Goal: Information Seeking & Learning: Learn about a topic

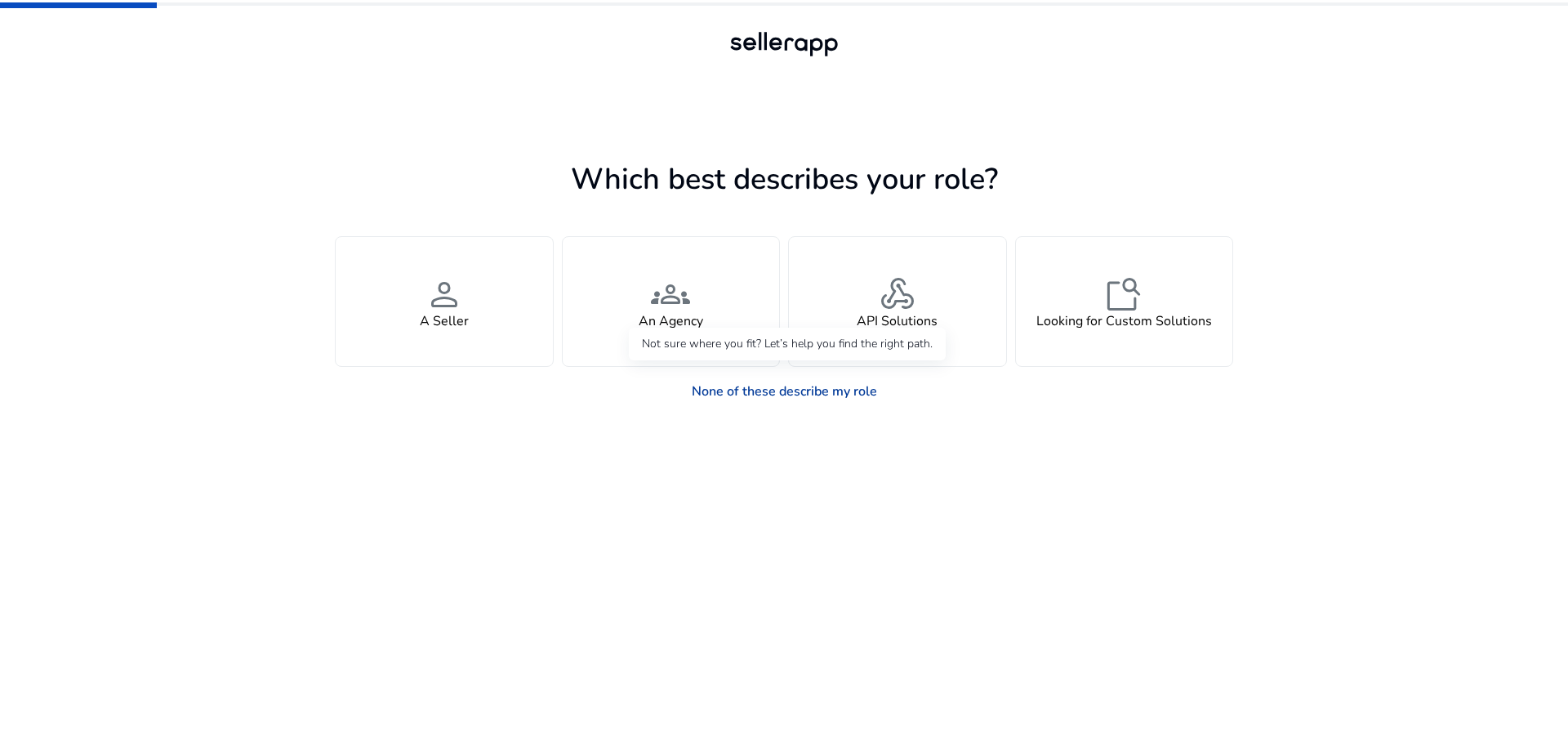
click at [812, 390] on link "None of these describe my role" at bounding box center [785, 390] width 211 height 32
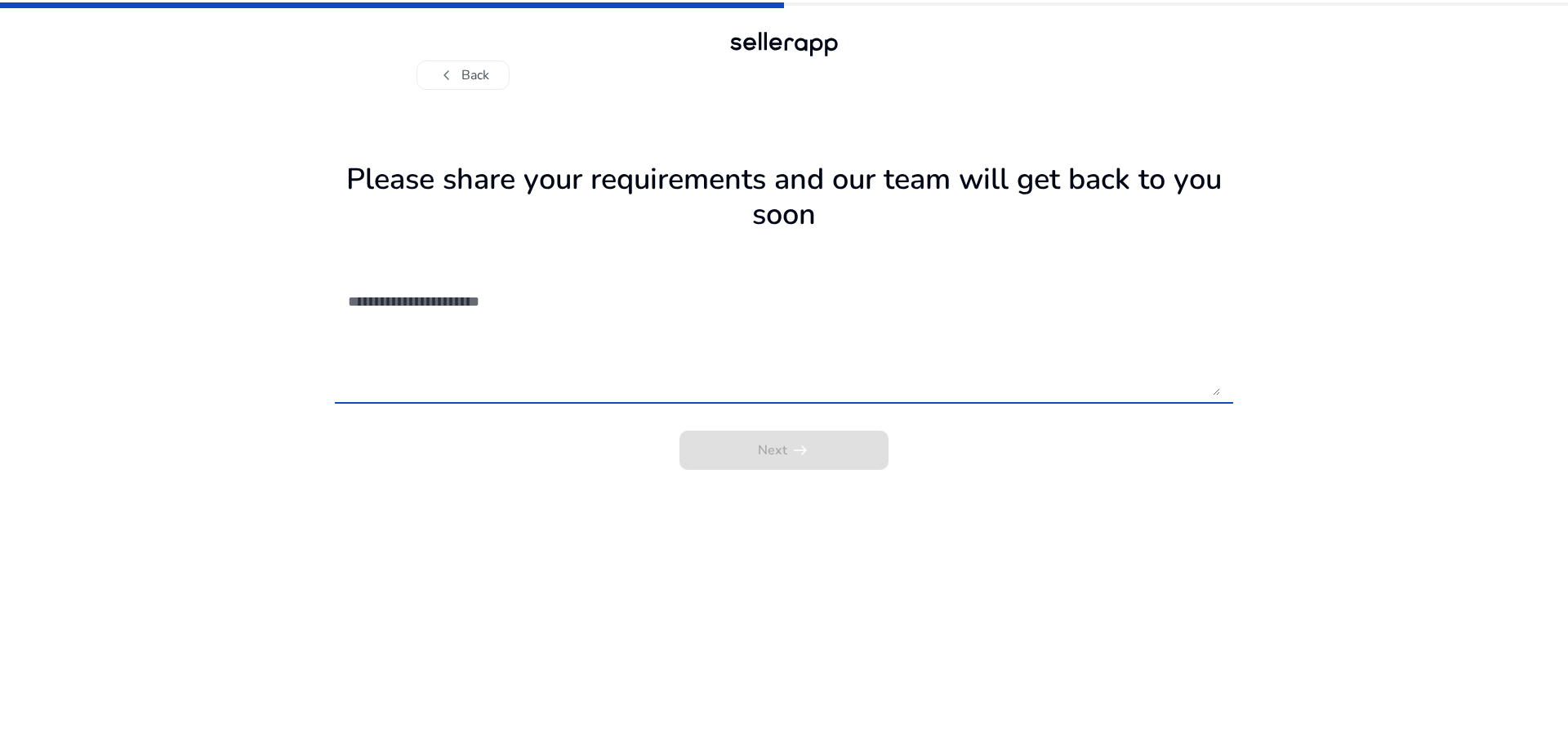
click at [469, 301] on textarea at bounding box center [784, 337] width 872 height 116
type textarea "**********"
click at [808, 456] on span "arrow_right_alt" at bounding box center [801, 450] width 20 height 20
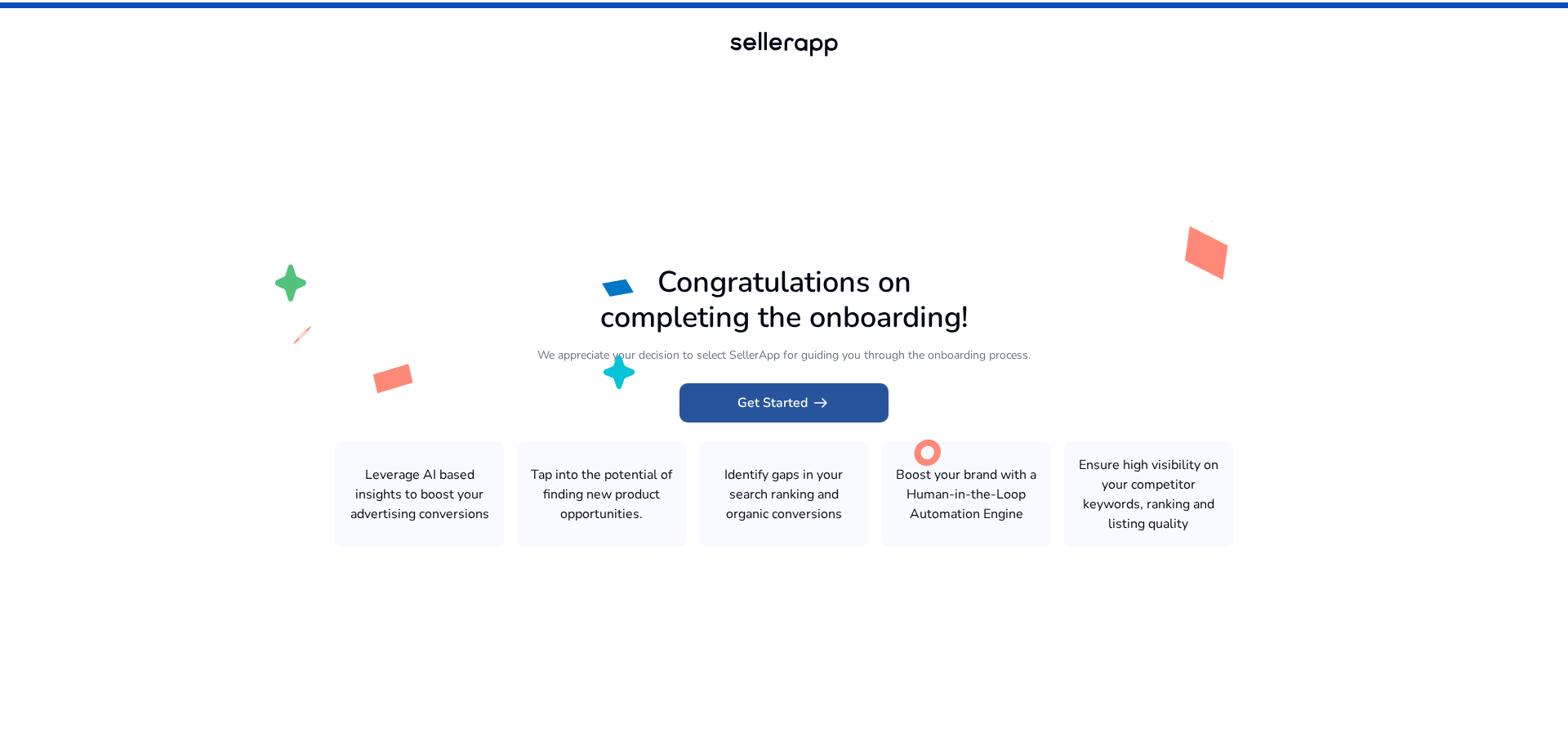
click at [791, 401] on span "Get Started arrow_right_alt" at bounding box center [784, 403] width 93 height 20
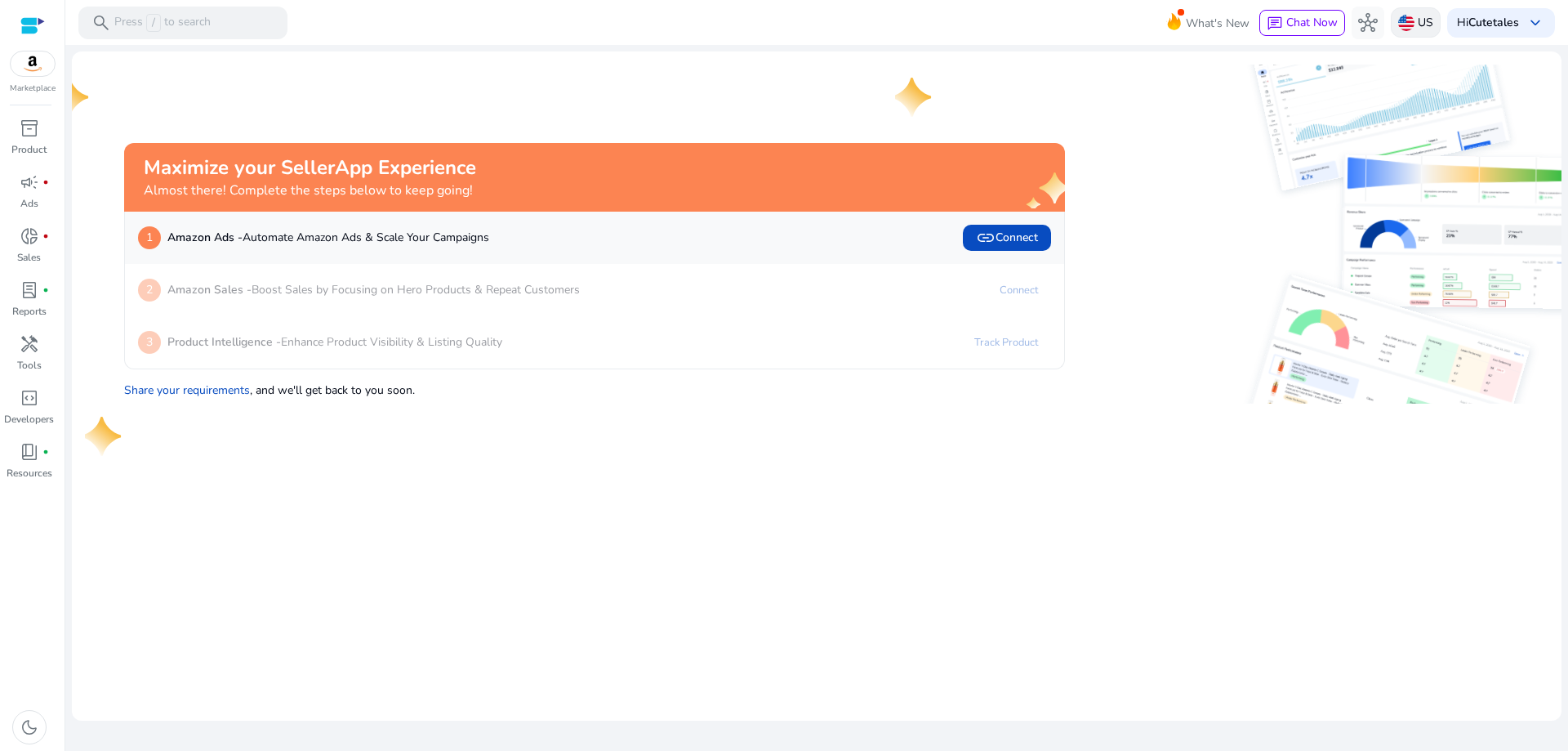
click at [1412, 22] on img at bounding box center [1407, 23] width 17 height 17
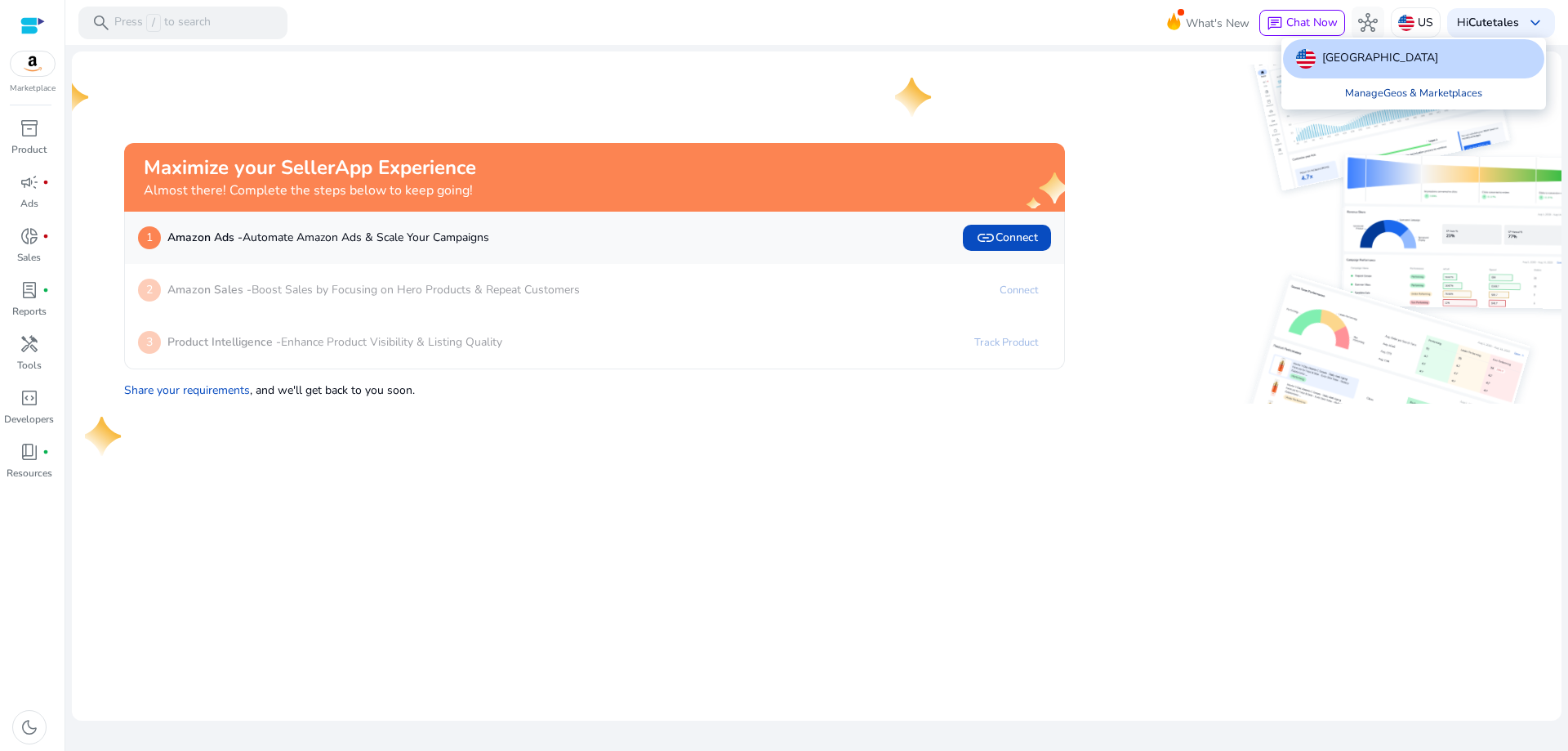
click at [1434, 91] on link "Manage Geos & Marketplaces" at bounding box center [1414, 92] width 163 height 29
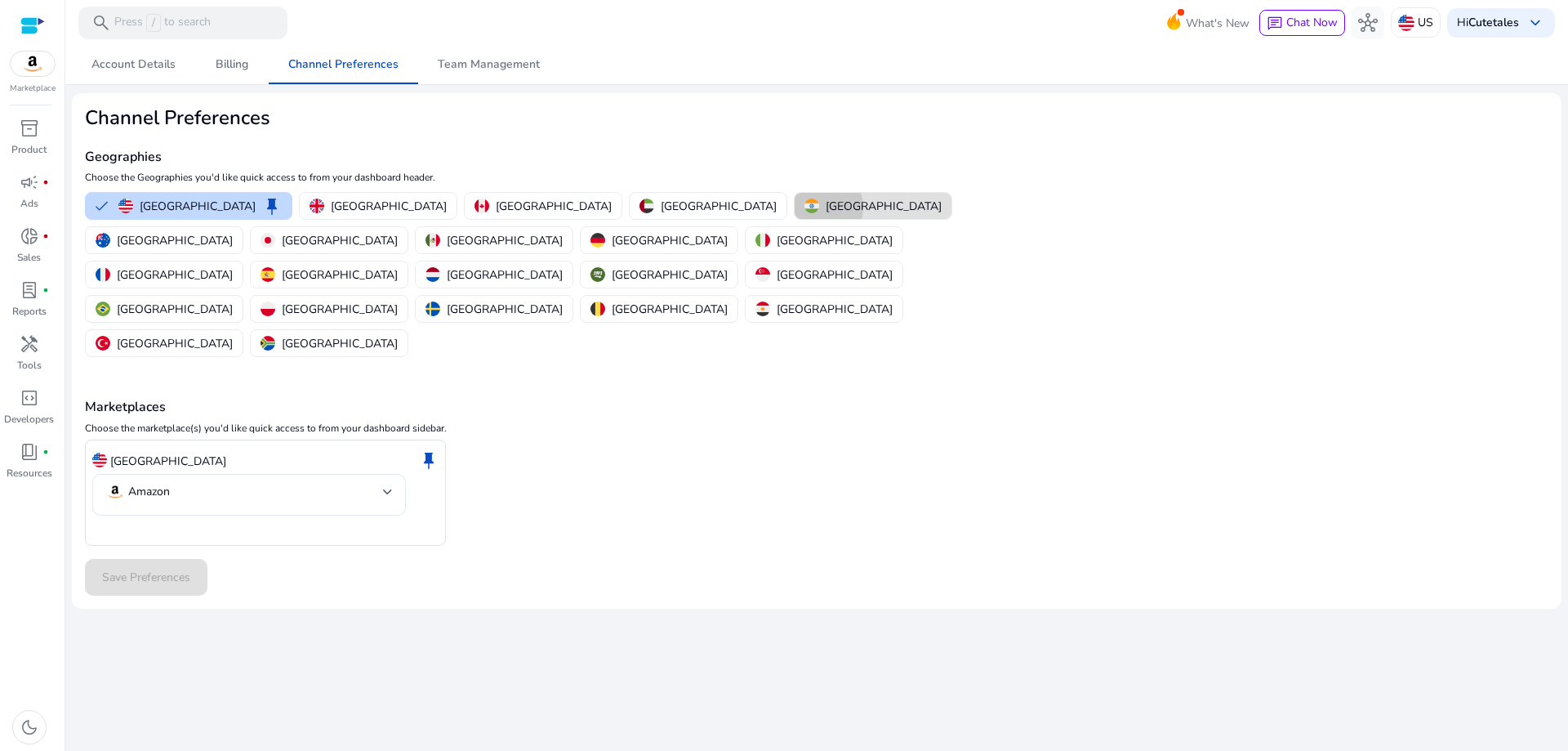
click at [805, 207] on div "[GEOGRAPHIC_DATA]" at bounding box center [873, 206] width 137 height 17
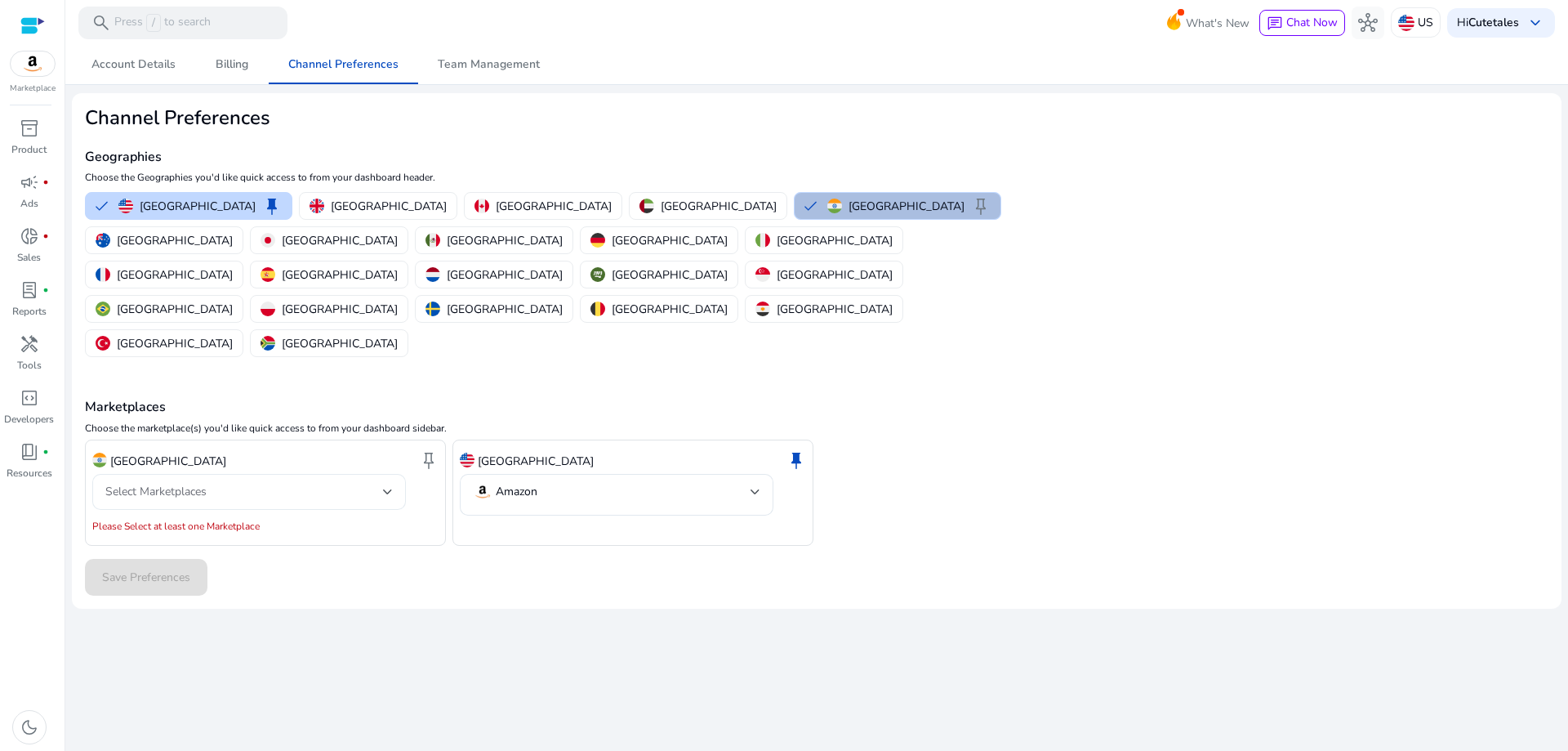
click at [293, 483] on div "Select Marketplaces" at bounding box center [245, 492] width 278 height 18
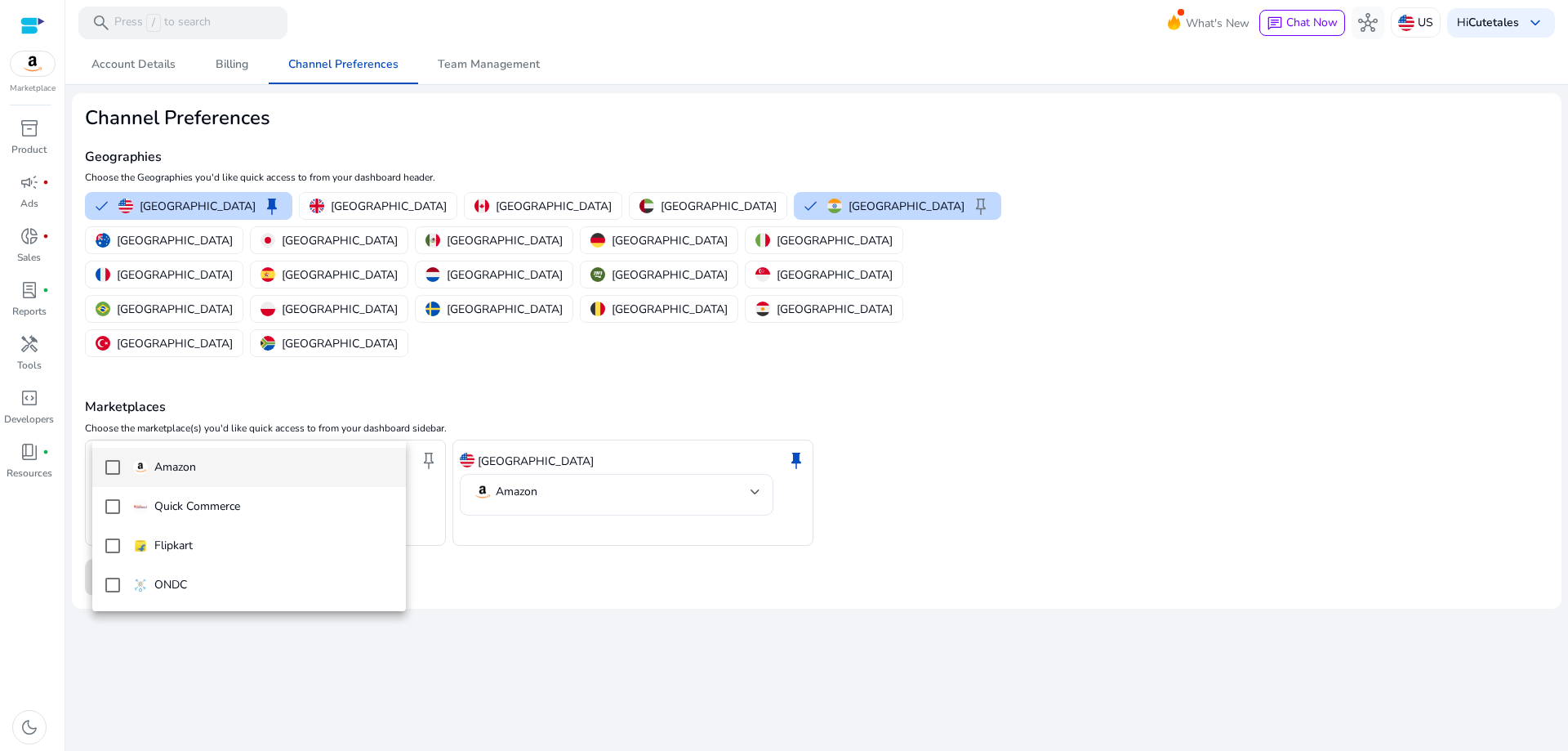
click at [231, 462] on span "Amazon" at bounding box center [263, 468] width 260 height 18
click at [588, 564] on div at bounding box center [784, 376] width 1568 height 751
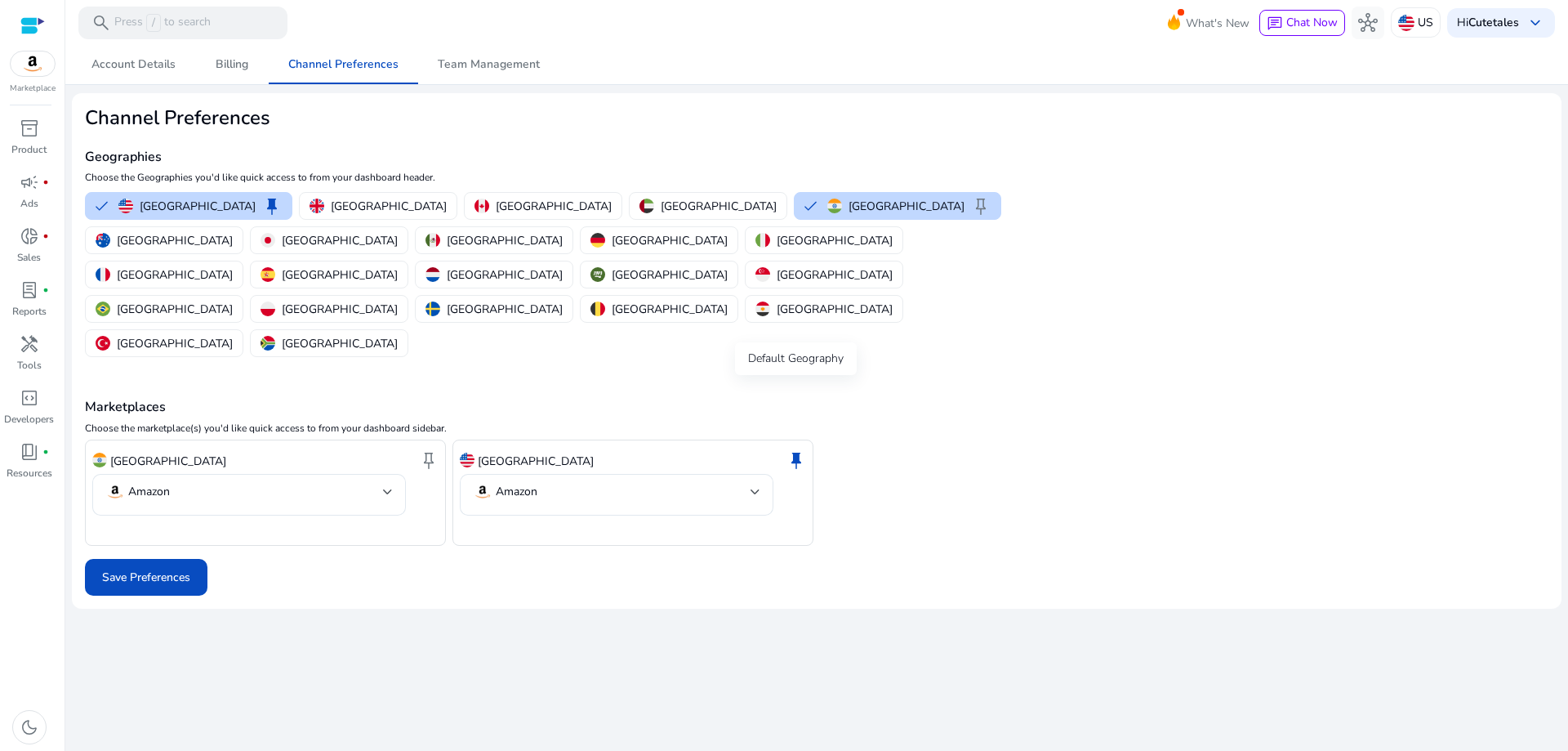
click at [803, 450] on span "keep" at bounding box center [796, 460] width 20 height 20
click at [798, 450] on span "keep" at bounding box center [796, 460] width 20 height 20
click at [429, 450] on span "keep" at bounding box center [429, 460] width 20 height 20
click at [147, 569] on span "Save Preferences" at bounding box center [146, 577] width 88 height 17
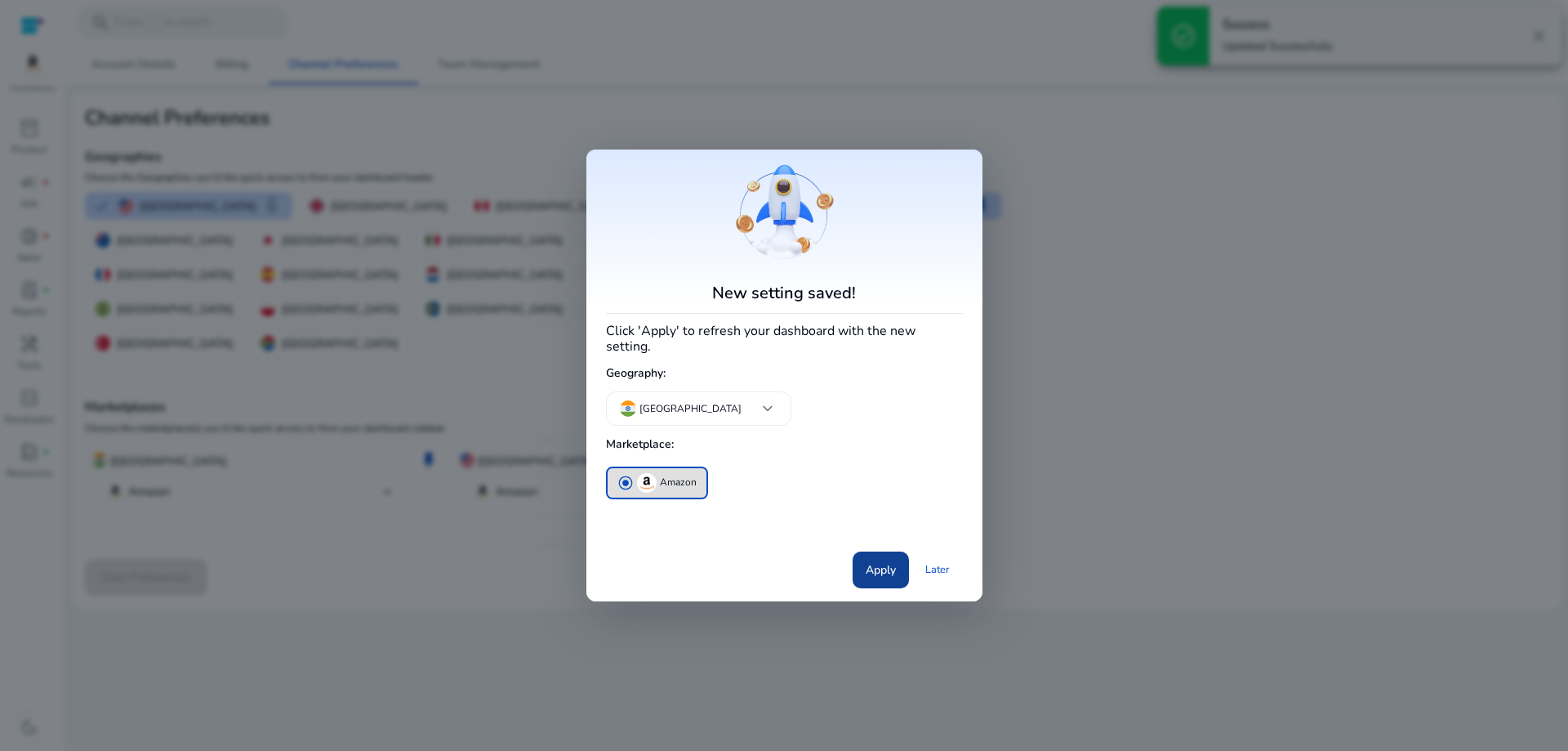
click at [887, 569] on span "Apply" at bounding box center [881, 569] width 30 height 17
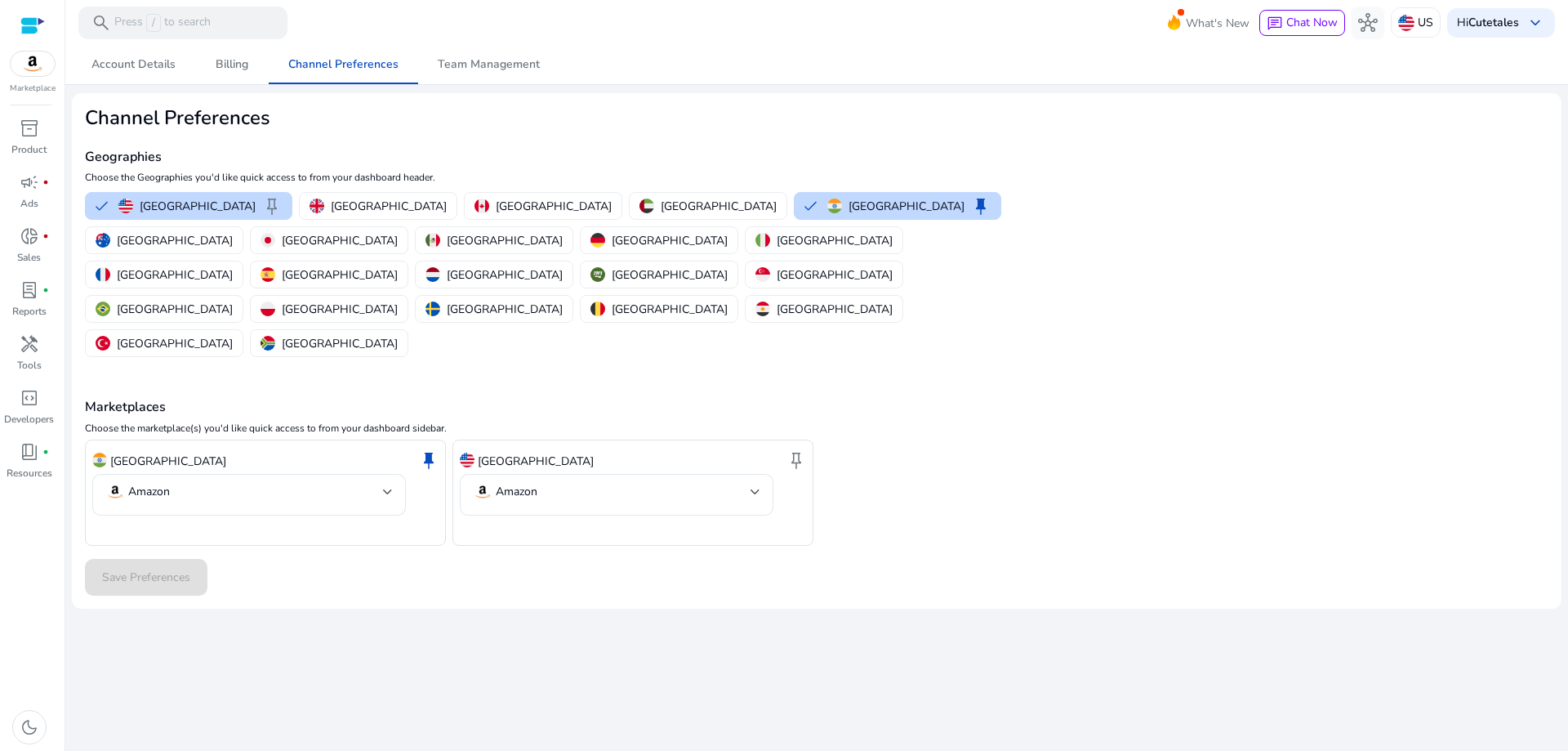
click at [27, 62] on img at bounding box center [32, 63] width 44 height 24
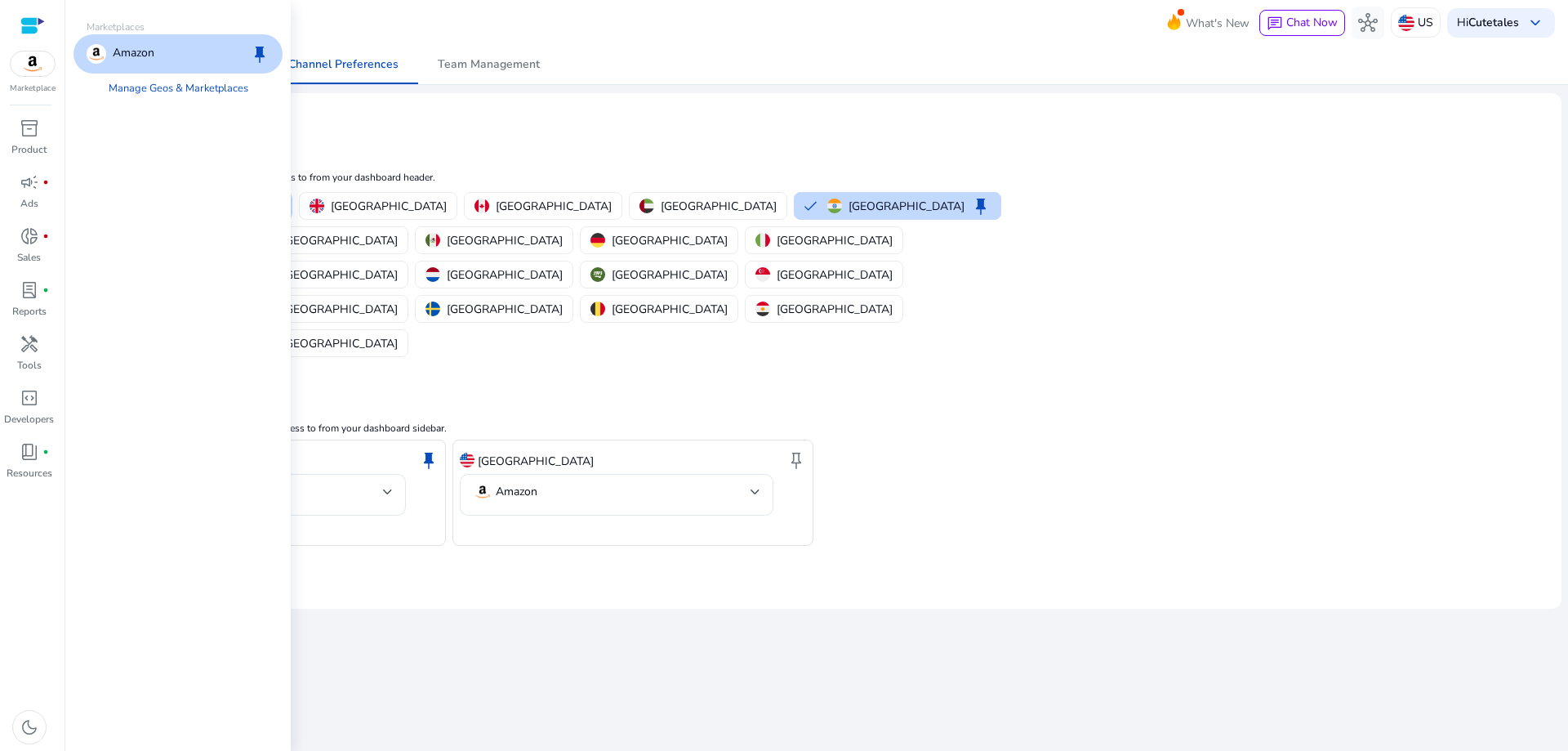
click at [126, 57] on p "Amazon" at bounding box center [133, 54] width 42 height 20
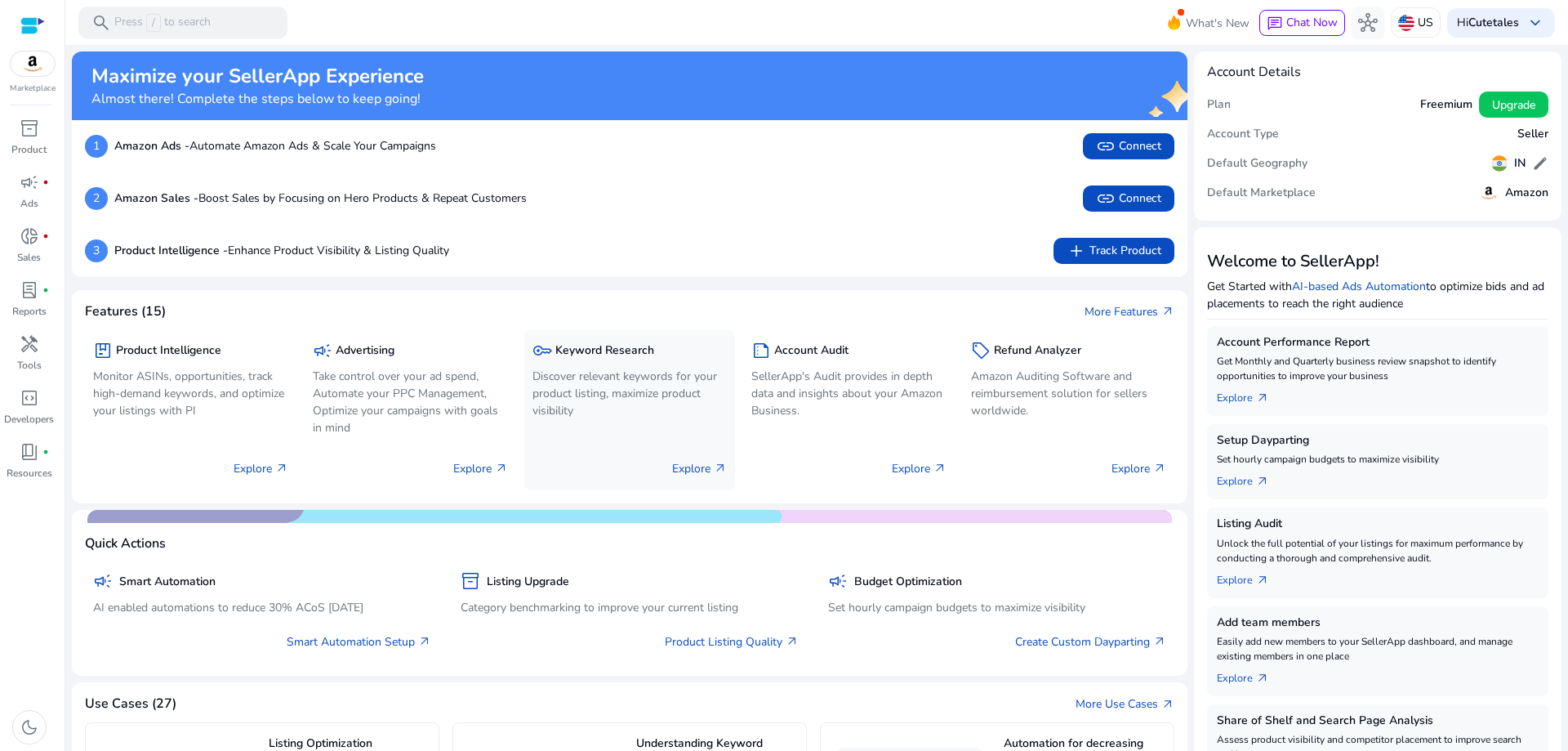
click at [613, 392] on p "Discover relevant keywords for your product listing, maximize product visibility" at bounding box center [630, 394] width 196 height 52
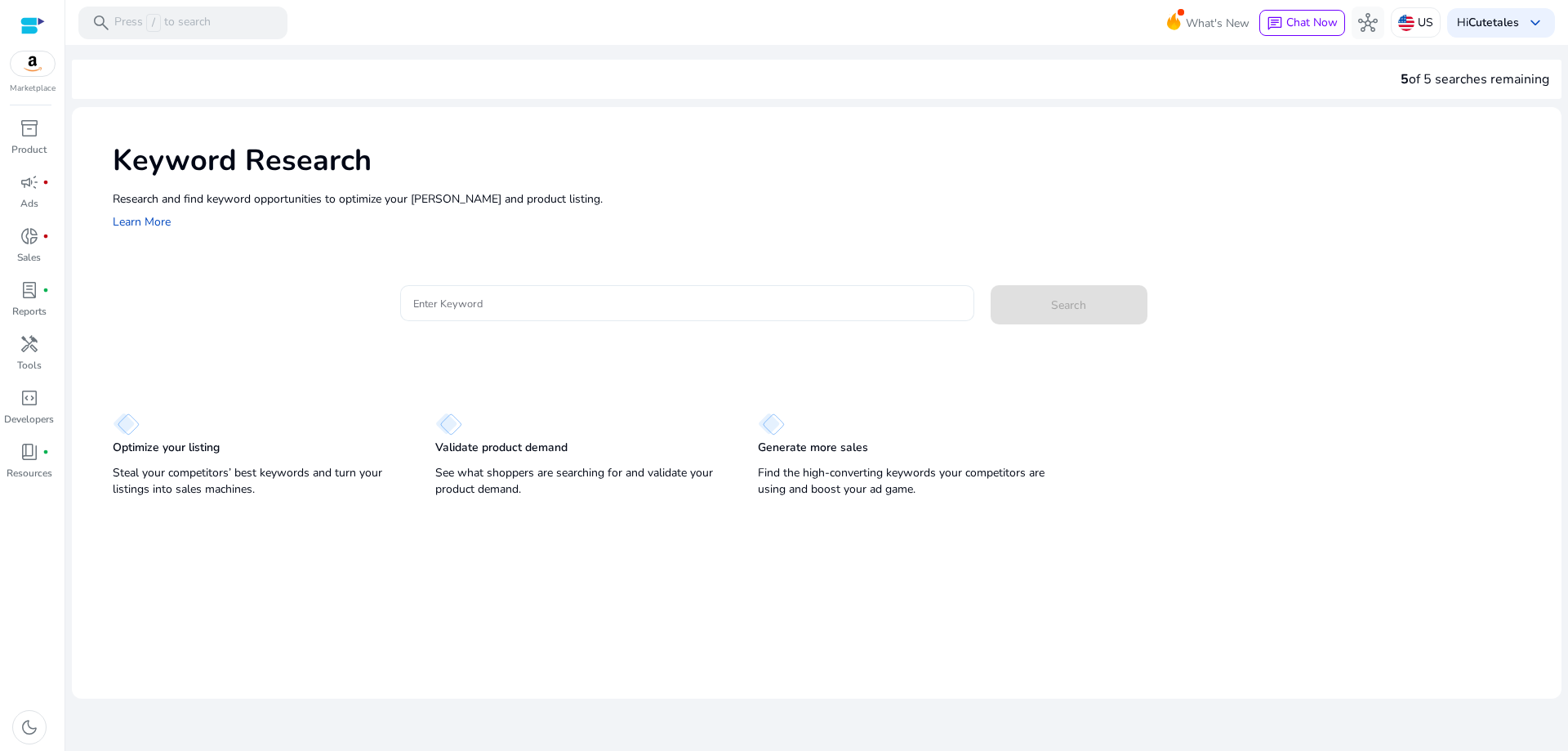
click at [574, 310] on input "Enter Keyword" at bounding box center [687, 303] width 548 height 18
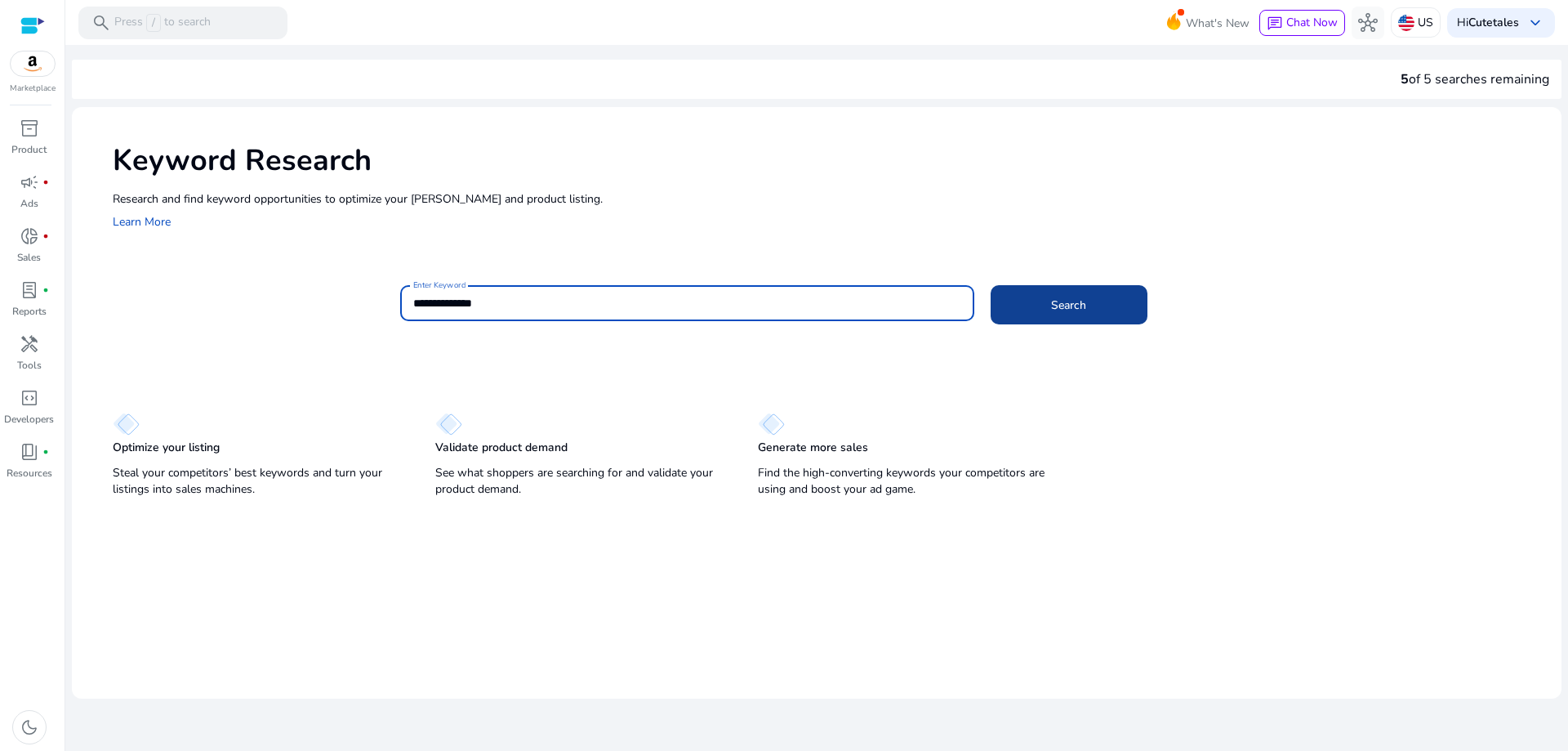
type input "**********"
click at [1120, 304] on span at bounding box center [1069, 305] width 156 height 39
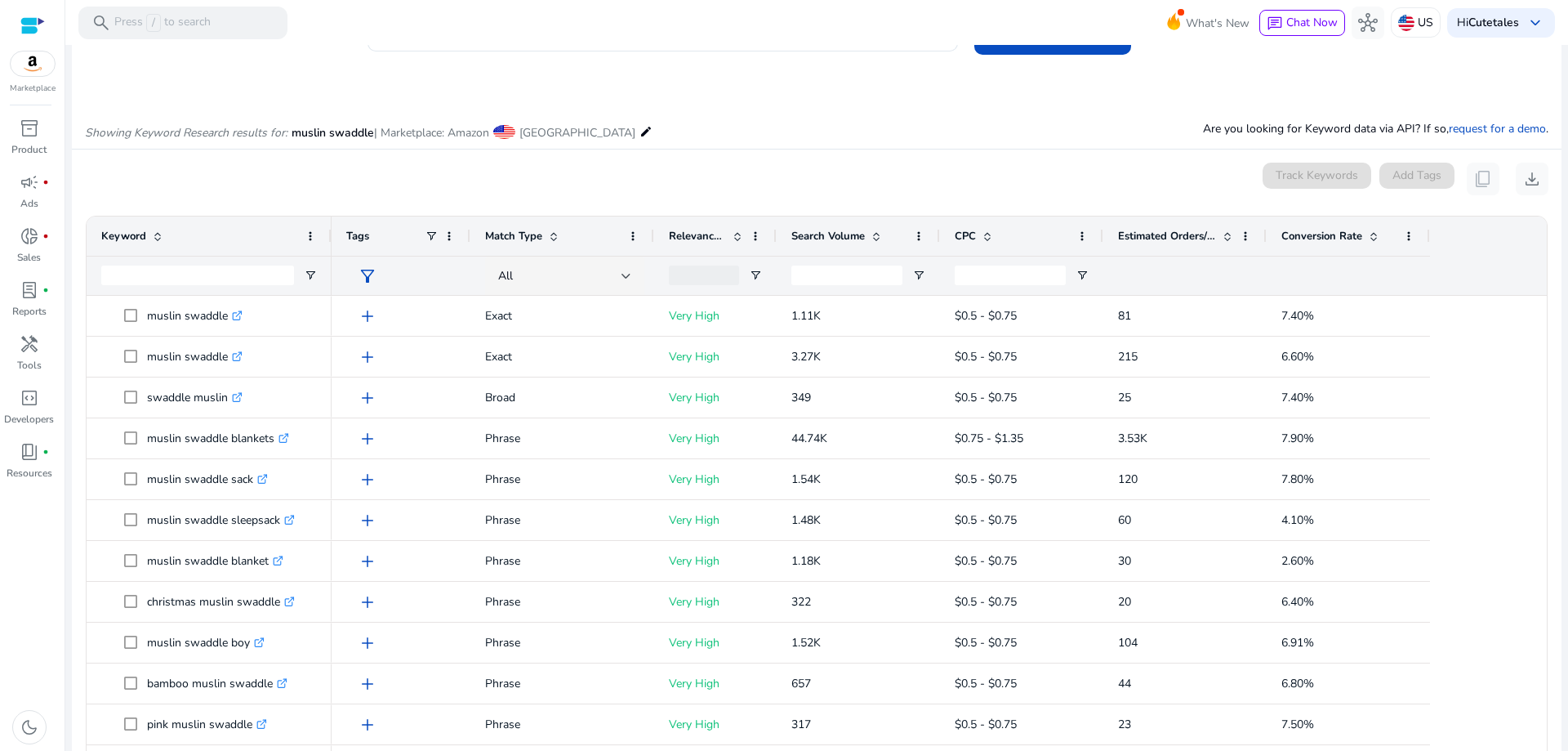
click at [1222, 236] on span at bounding box center [1228, 236] width 13 height 13
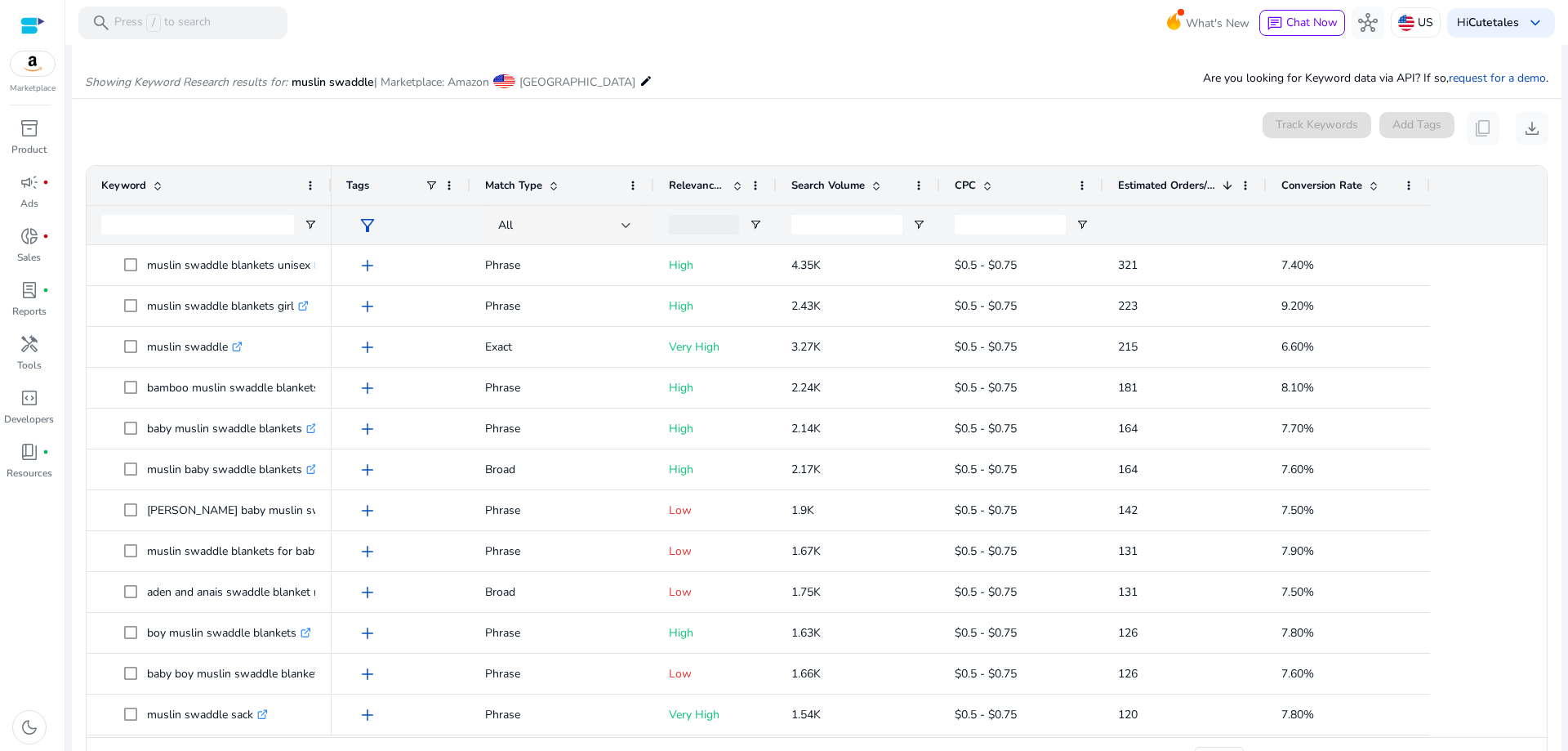
scroll to position [134, 0]
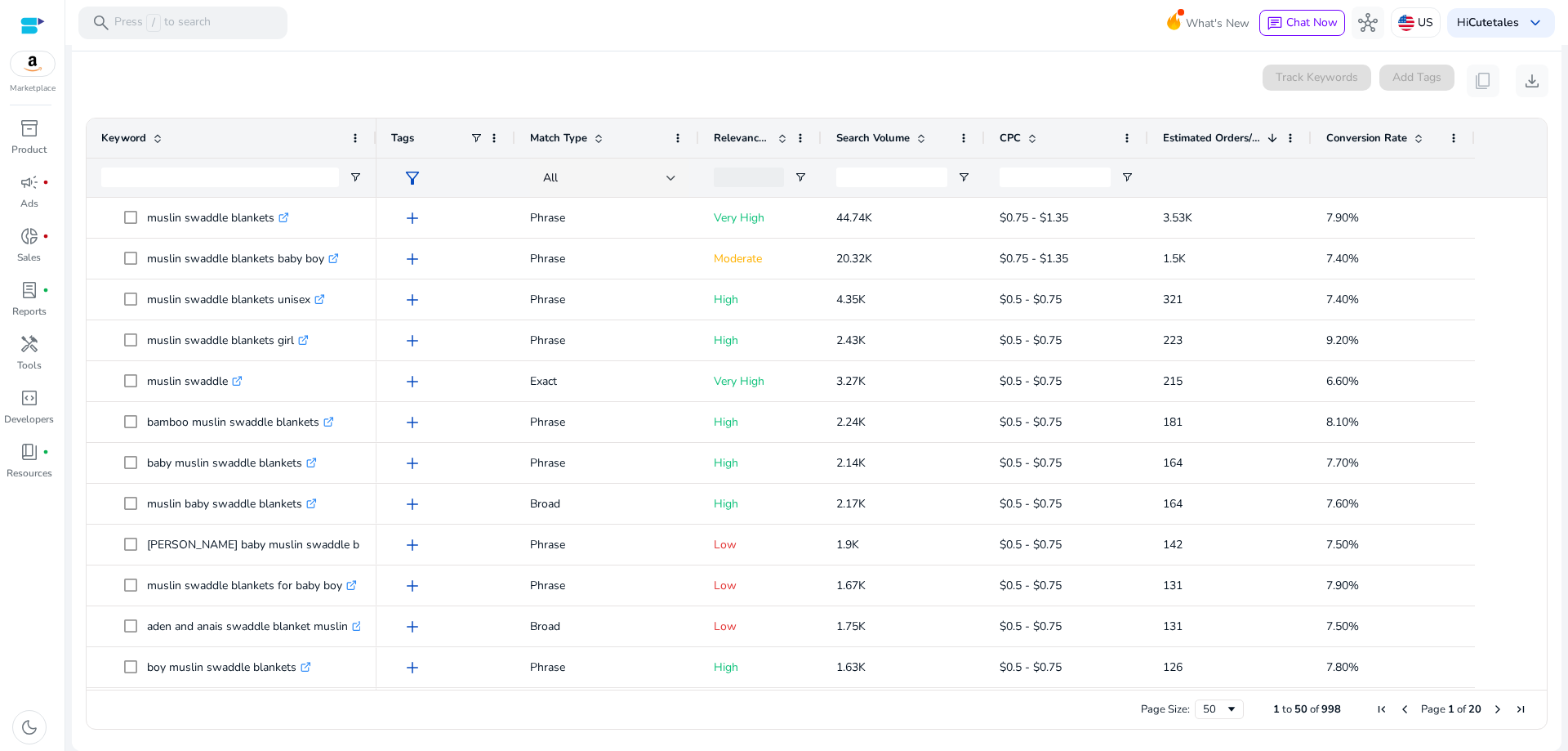
drag, startPoint x: 330, startPoint y: 136, endPoint x: 374, endPoint y: 132, distance: 44.2
click at [374, 132] on div at bounding box center [376, 137] width 7 height 39
click at [1405, 27] on img at bounding box center [1407, 23] width 17 height 17
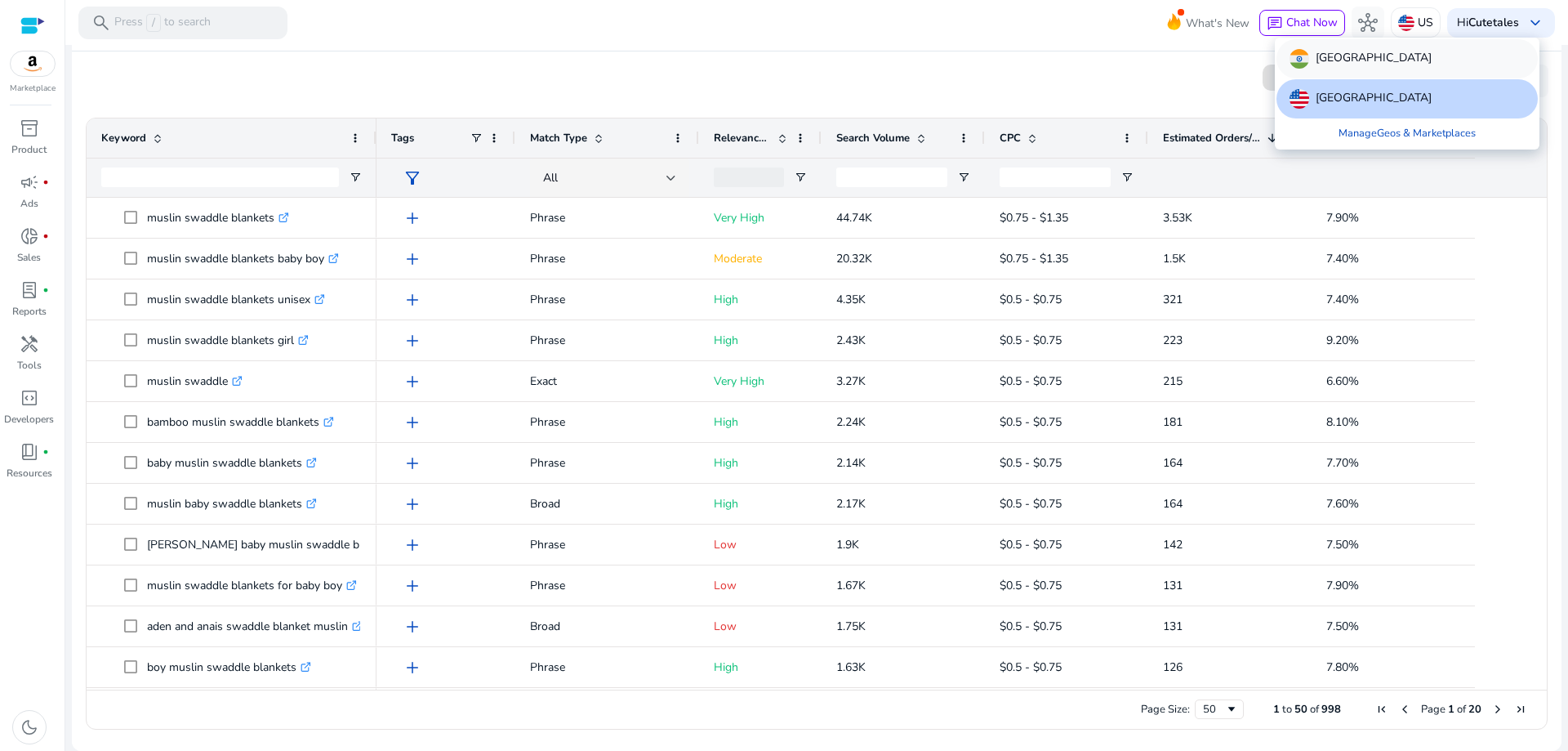
click at [1352, 62] on div "[GEOGRAPHIC_DATA]" at bounding box center [1407, 58] width 261 height 39
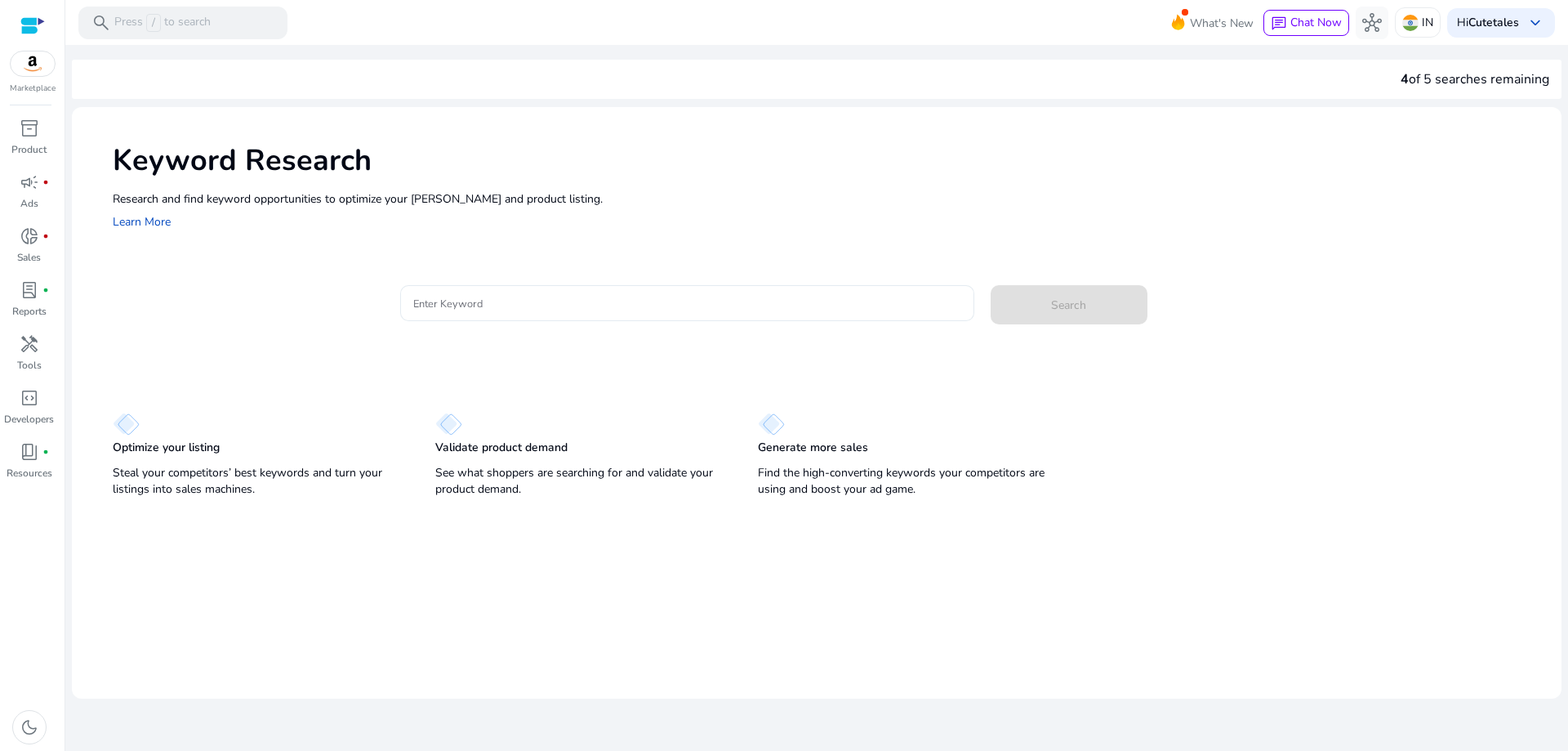
click at [499, 301] on input "Enter Keyword" at bounding box center [687, 303] width 548 height 18
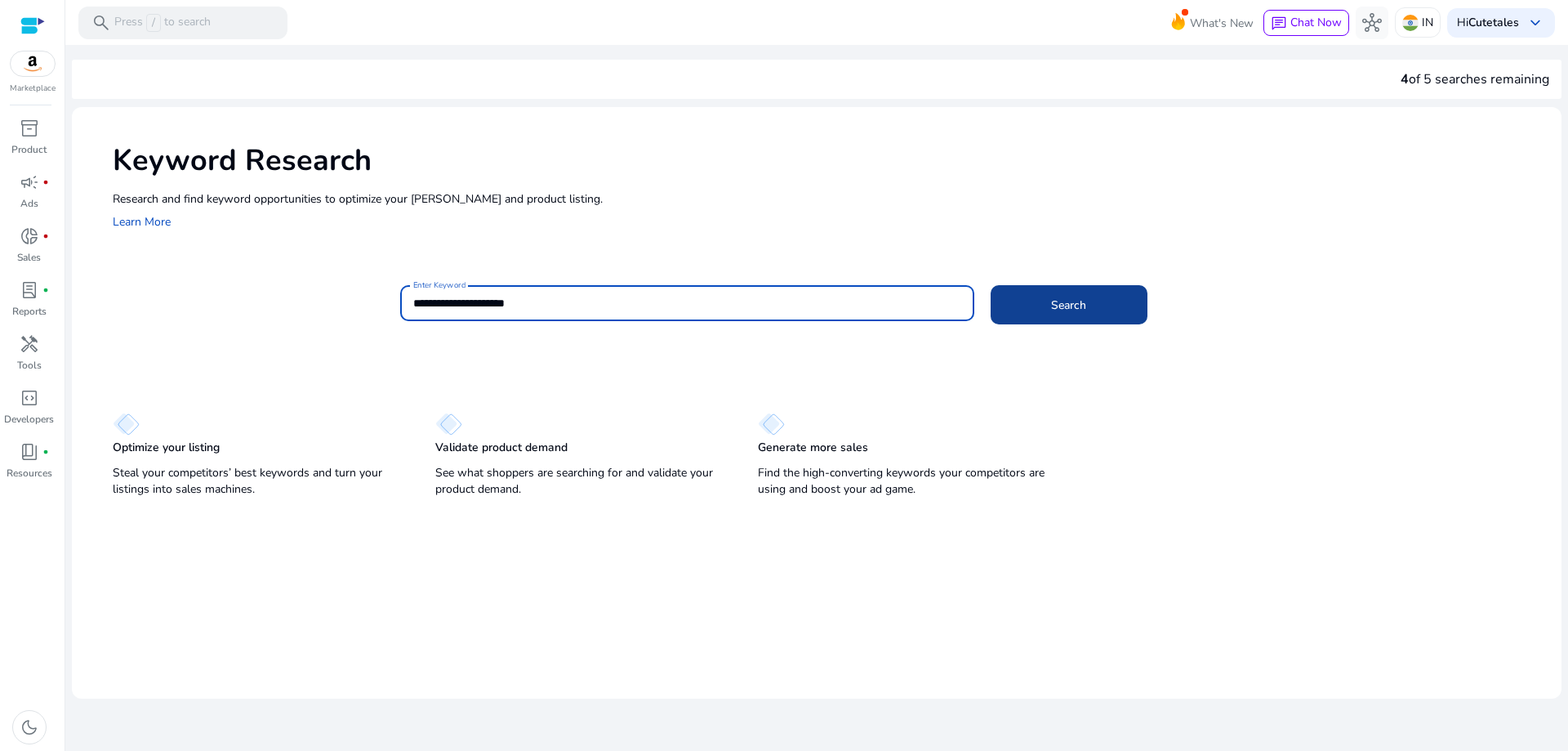
type input "**********"
click at [1059, 302] on span "Search" at bounding box center [1069, 305] width 35 height 17
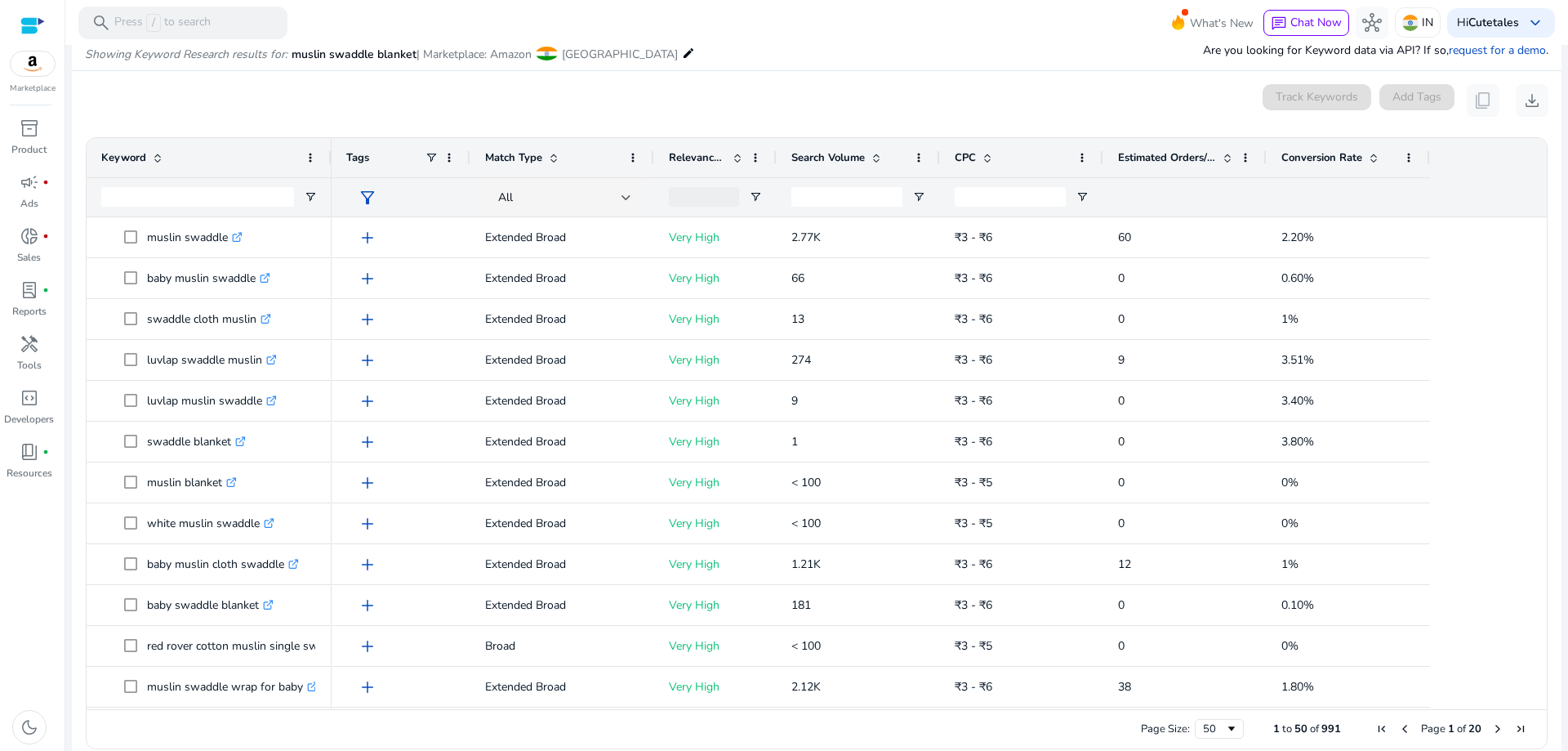
scroll to position [195, 0]
click at [1193, 157] on span "Estimated Orders/Month" at bounding box center [1168, 155] width 98 height 15
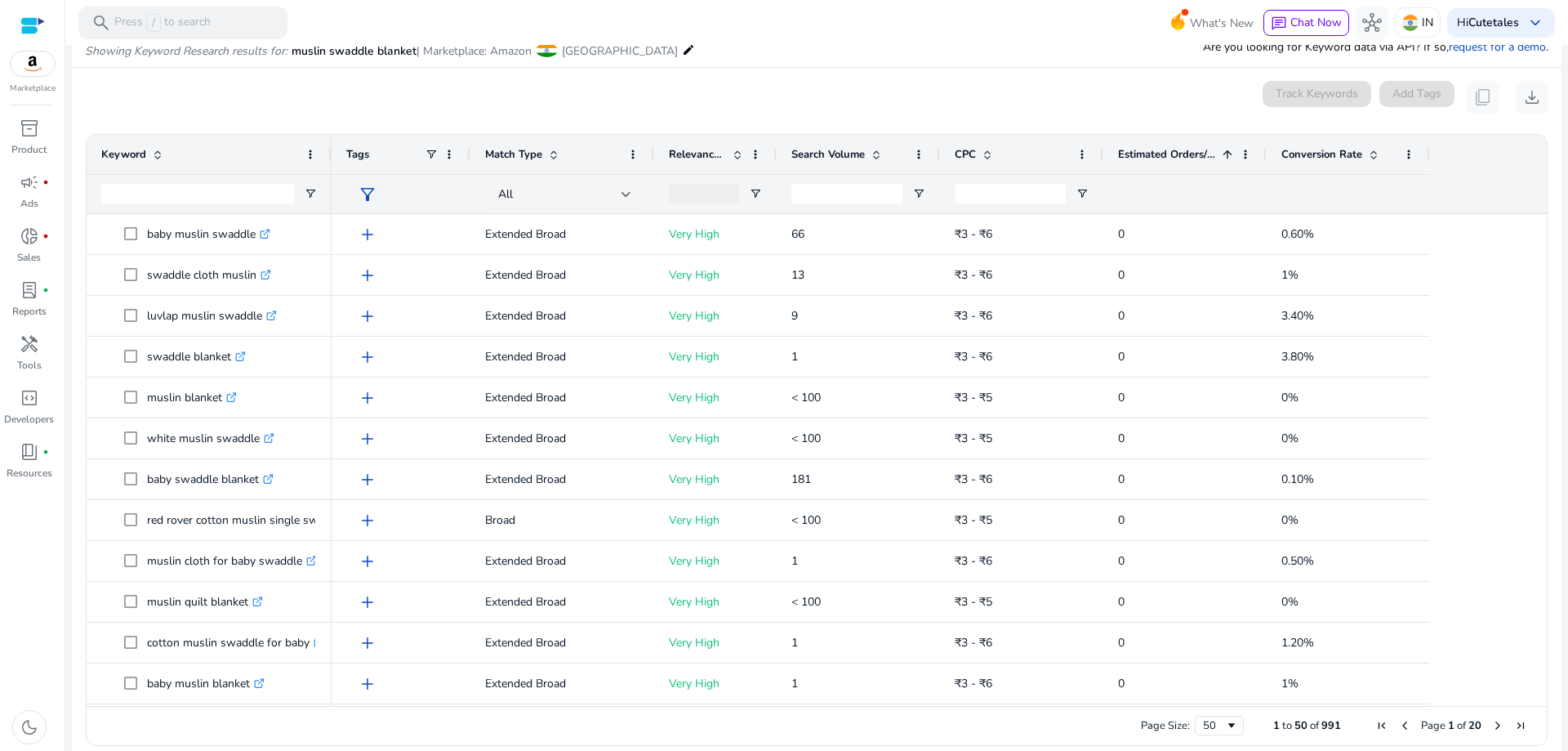
click at [1193, 157] on span "Estimated Orders/Month" at bounding box center [1168, 155] width 98 height 15
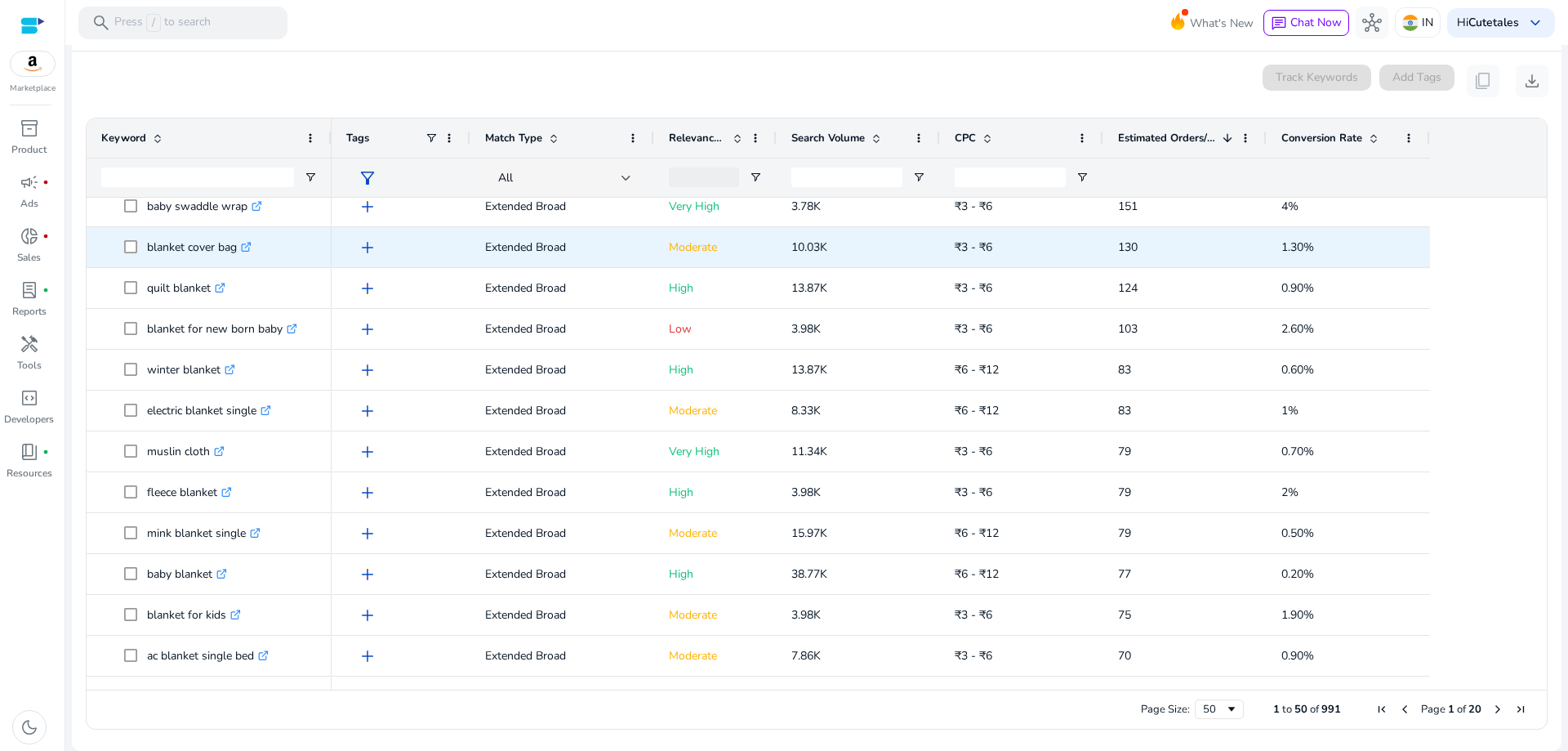
scroll to position [490, 0]
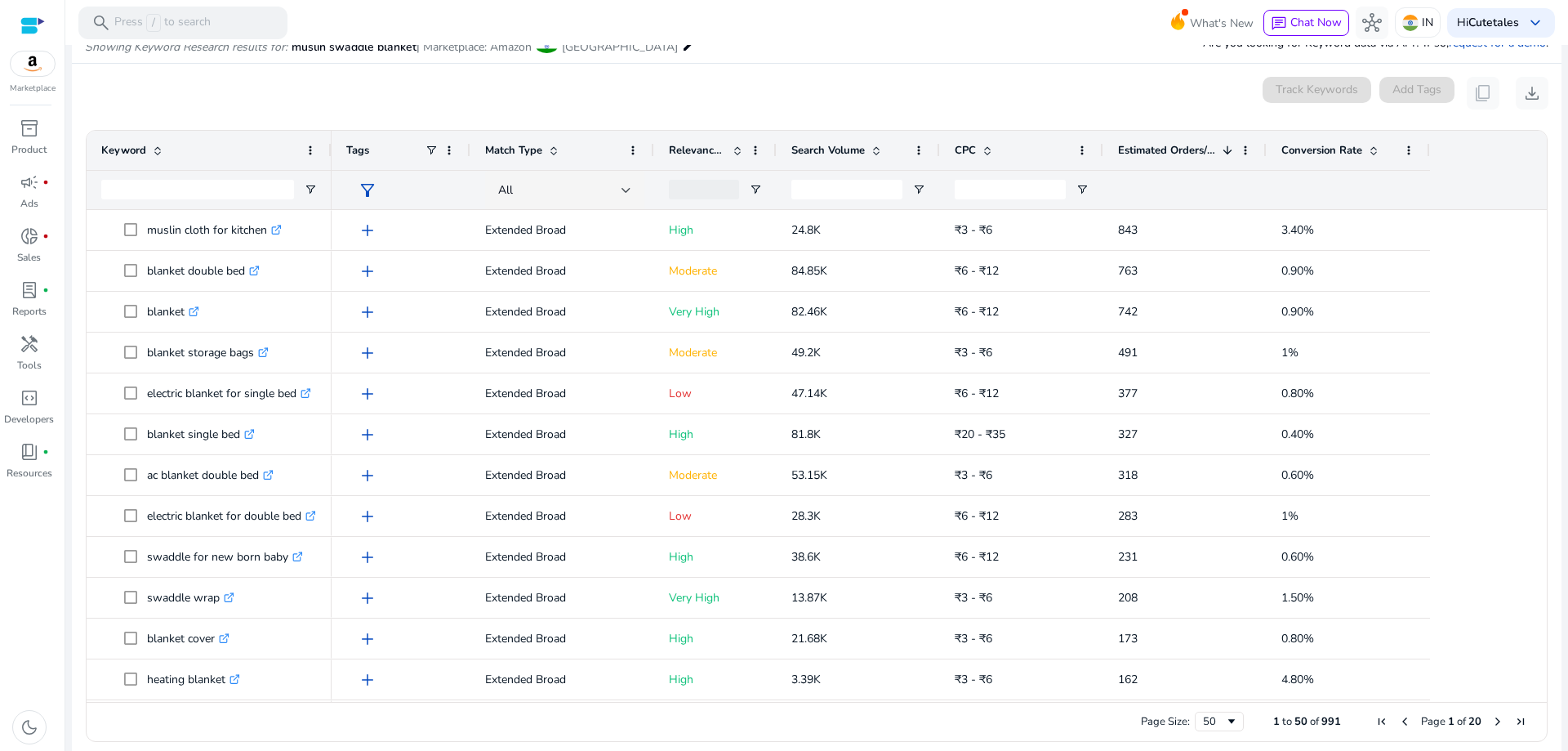
scroll to position [211, 0]
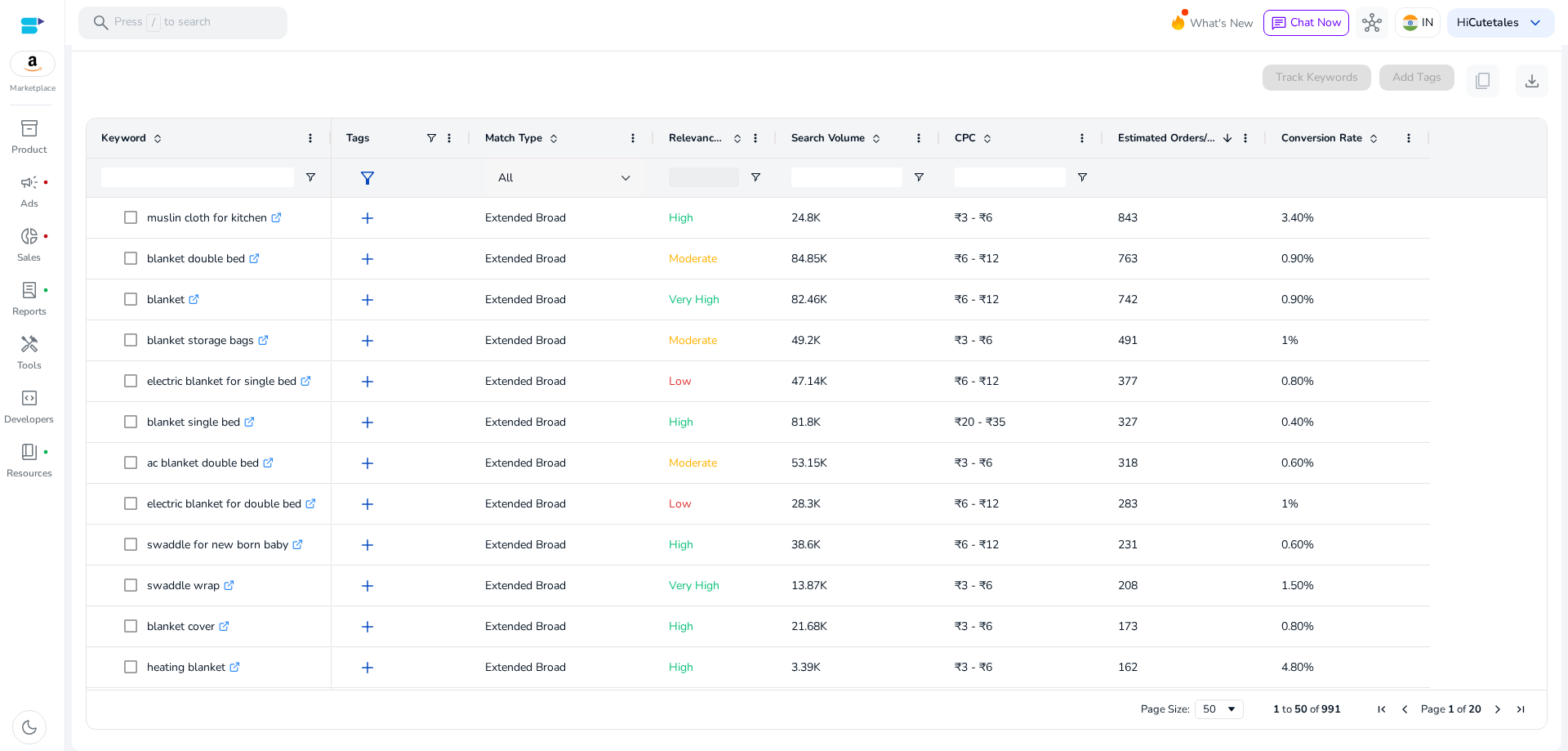
click at [562, 176] on div "All" at bounding box center [560, 178] width 123 height 18
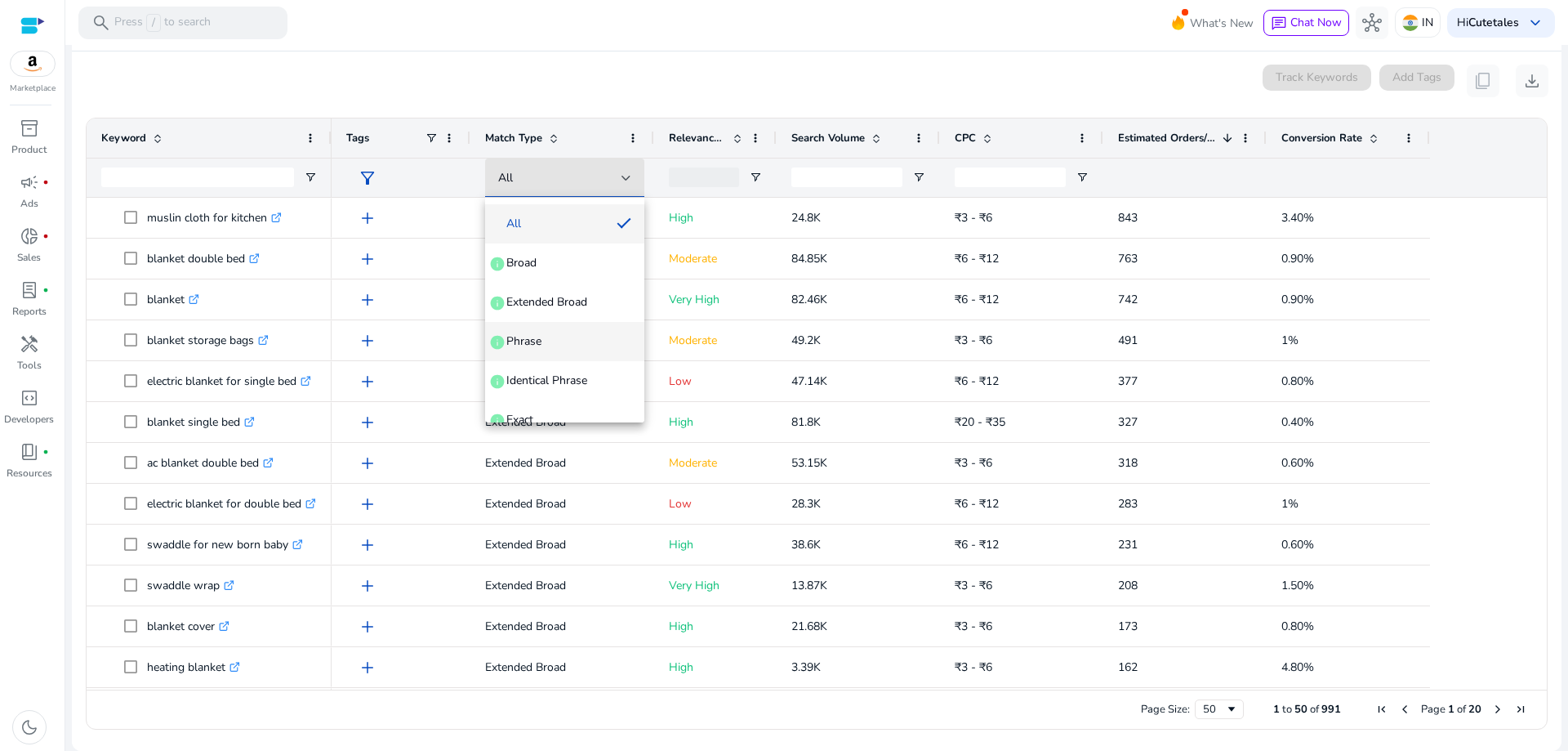
scroll to position [63, 0]
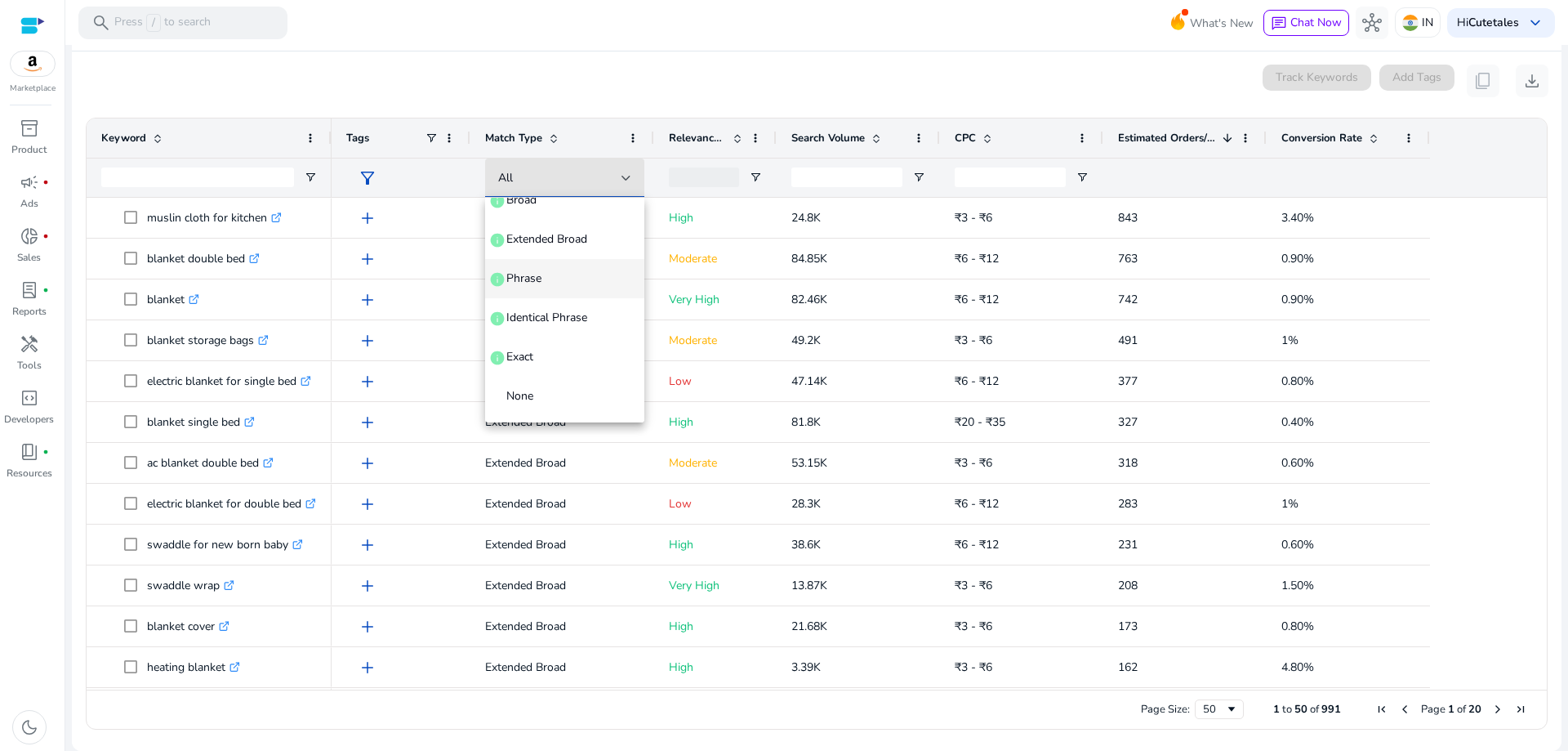
click at [544, 271] on span "Phrase info" at bounding box center [565, 279] width 133 height 17
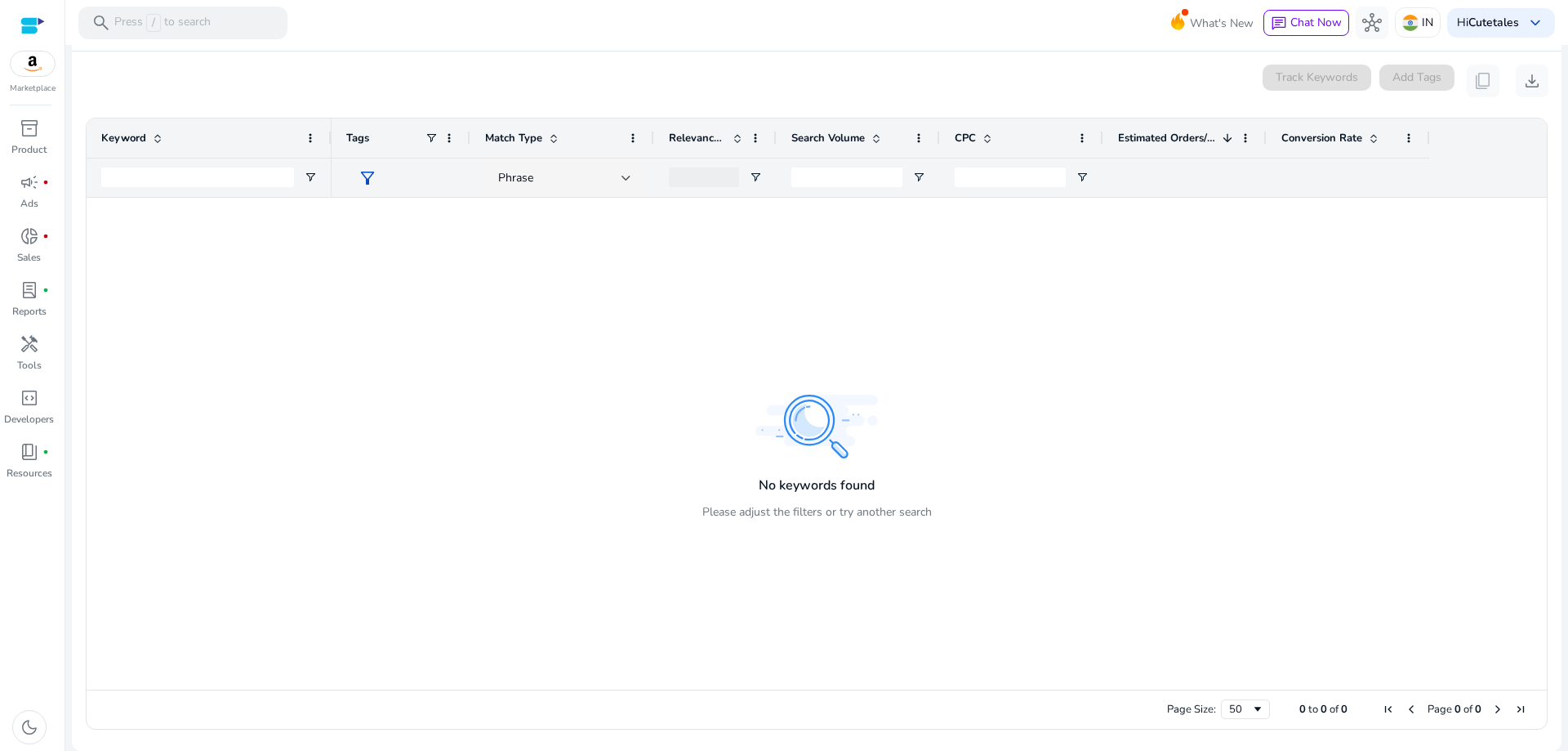
click at [613, 155] on div "Match Type" at bounding box center [562, 137] width 154 height 39
click at [609, 185] on div "Phrase" at bounding box center [560, 178] width 123 height 18
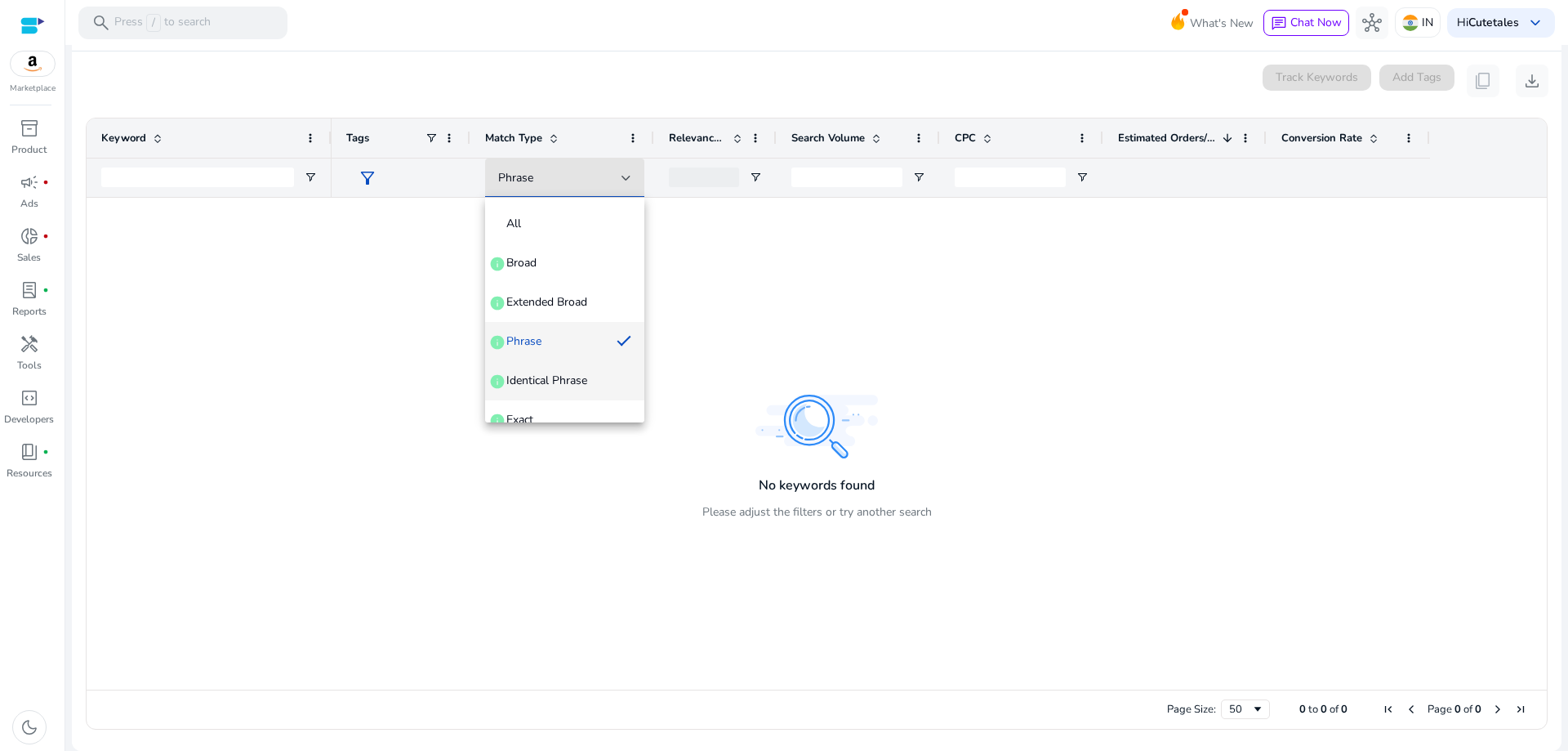
click at [551, 376] on span "Identical Phrase" at bounding box center [547, 381] width 81 height 17
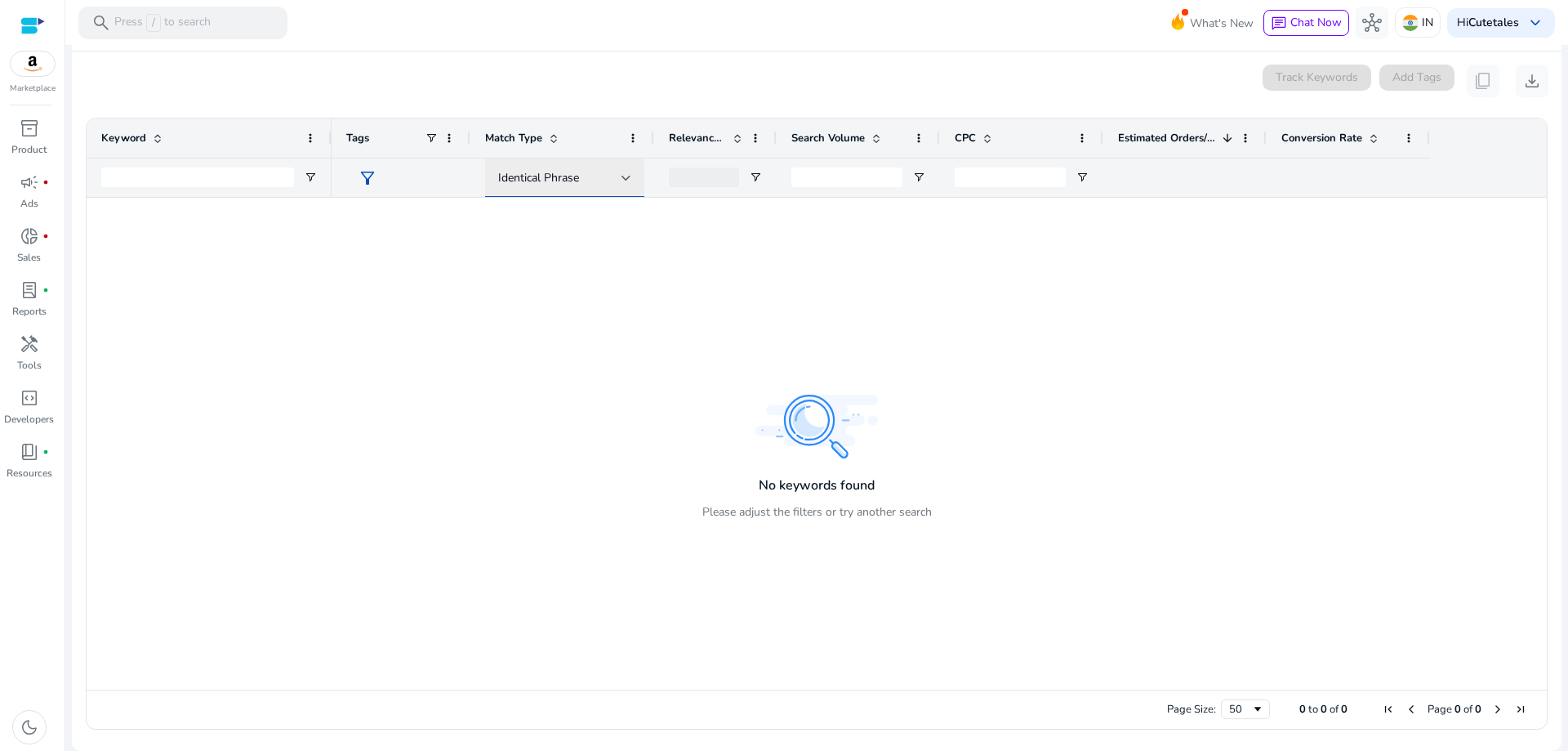
click at [576, 175] on span "Identical Phrase" at bounding box center [538, 177] width 81 height 16
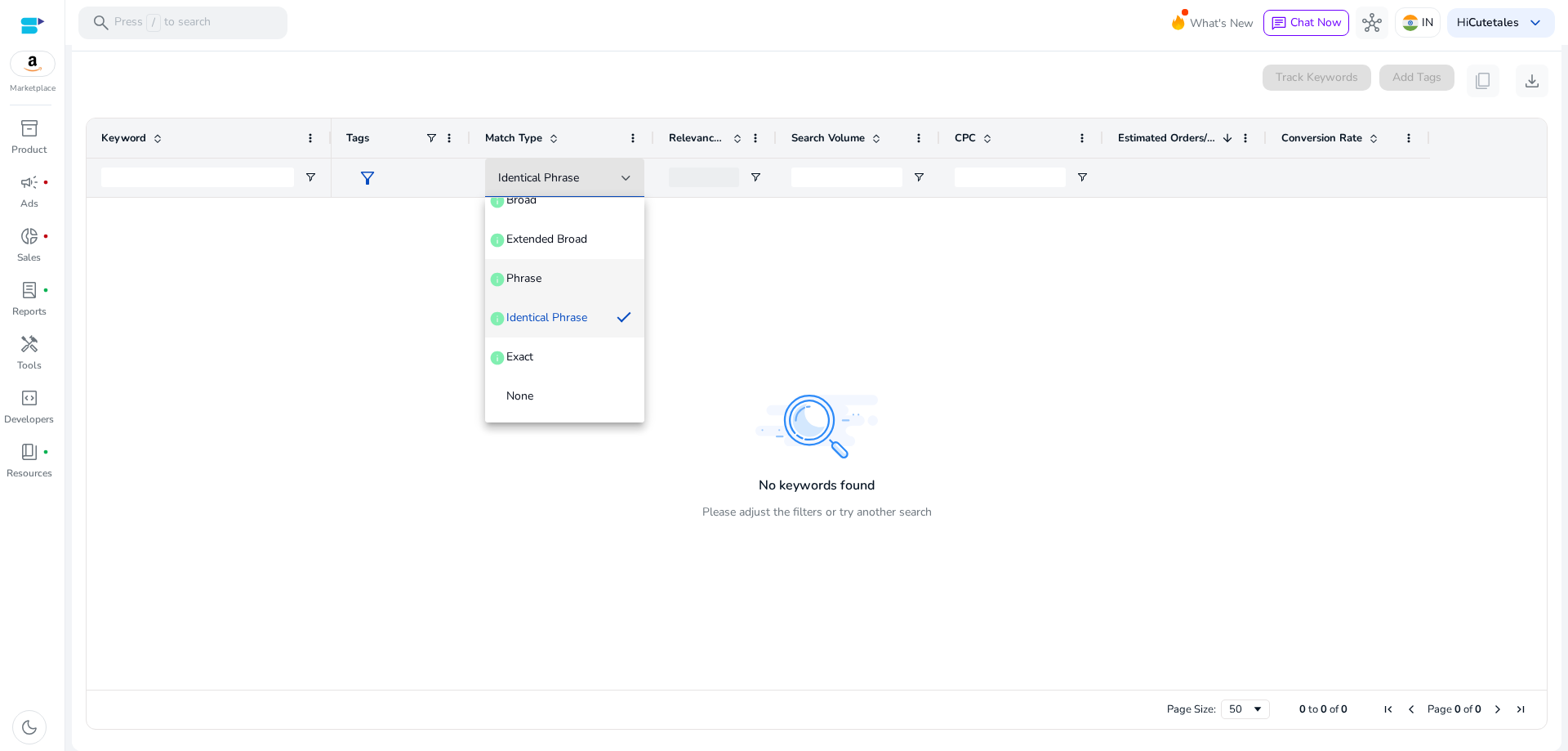
scroll to position [0, 0]
click at [528, 358] on span "Exact" at bounding box center [520, 357] width 27 height 17
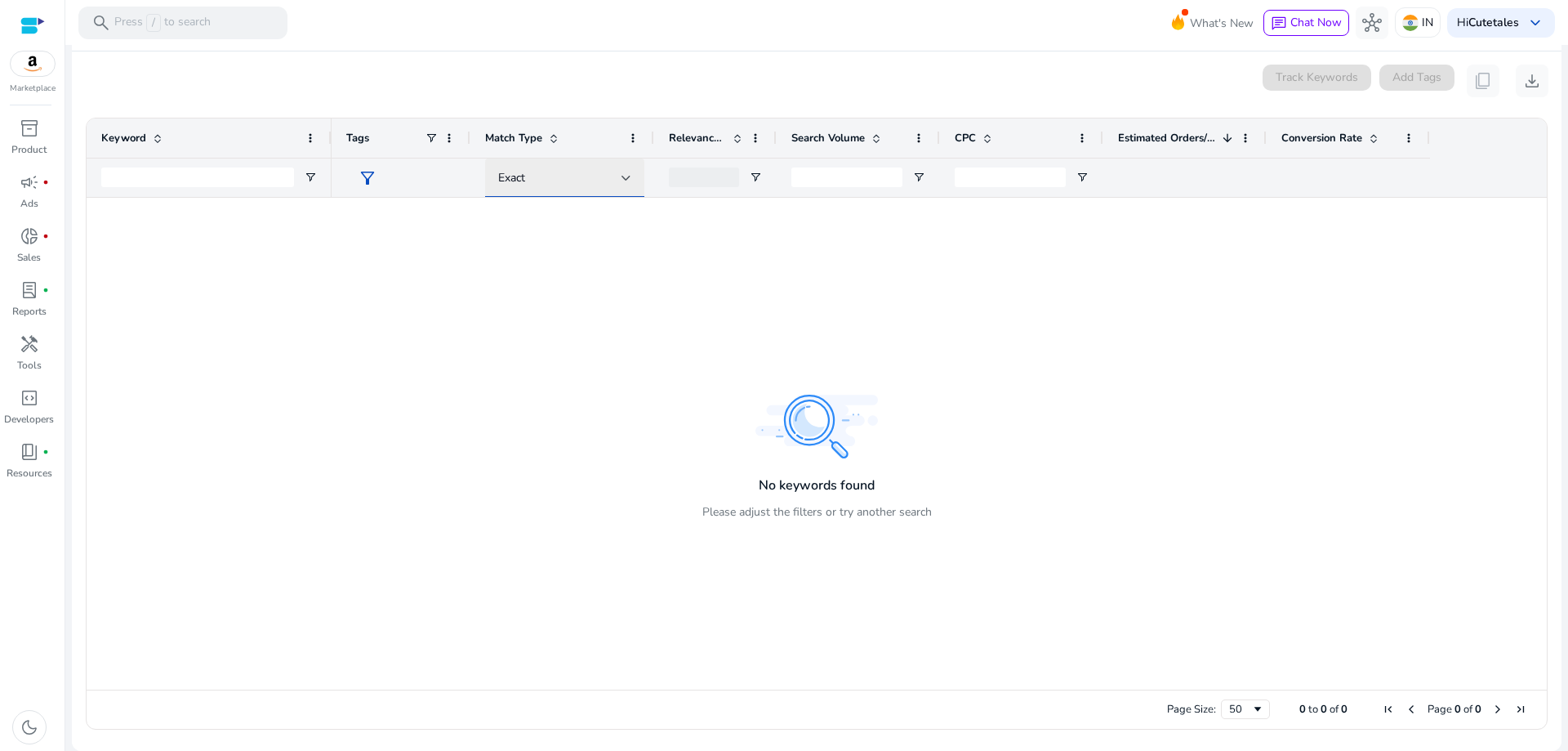
click at [602, 184] on div "Exact" at bounding box center [560, 178] width 123 height 18
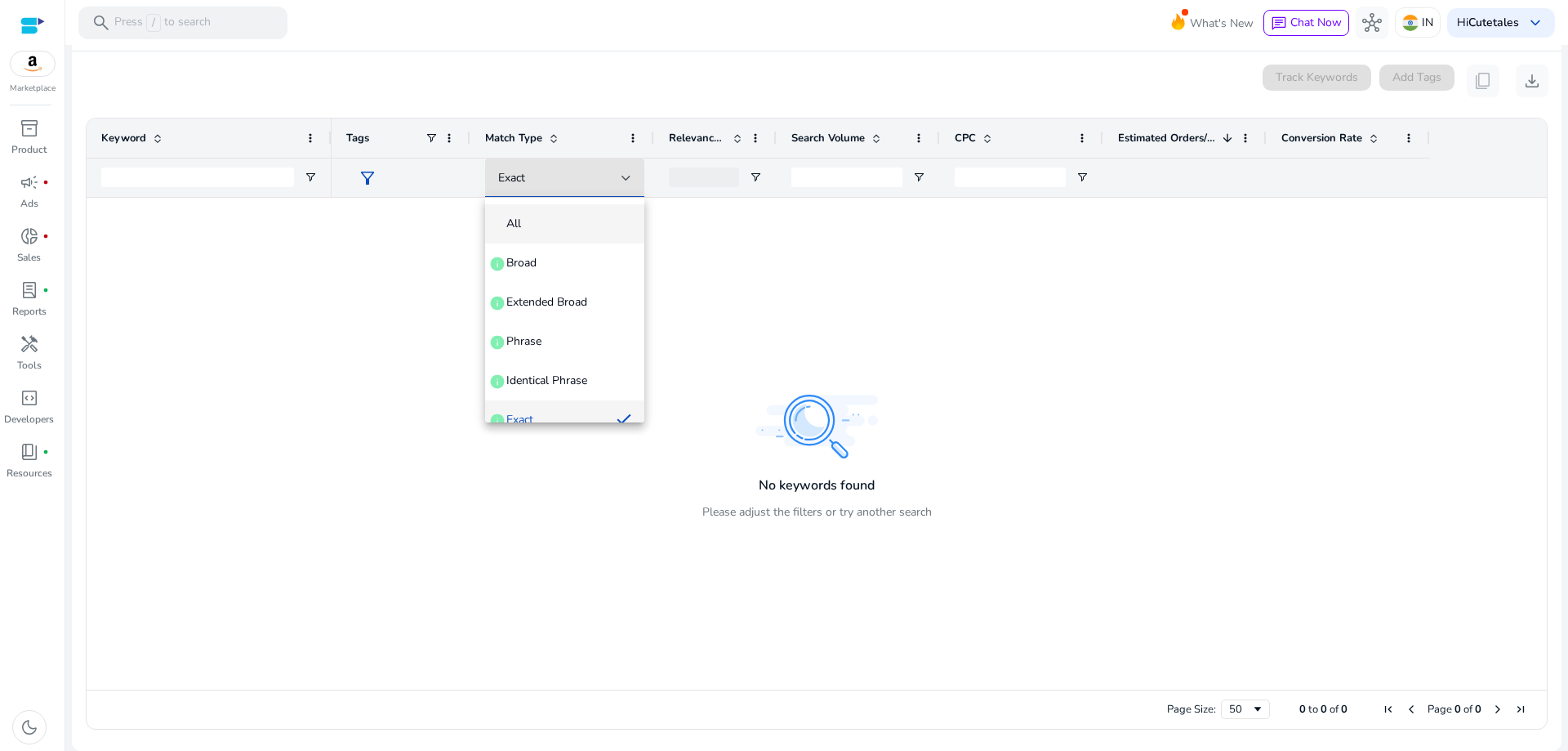
click at [565, 222] on span "All" at bounding box center [565, 224] width 133 height 17
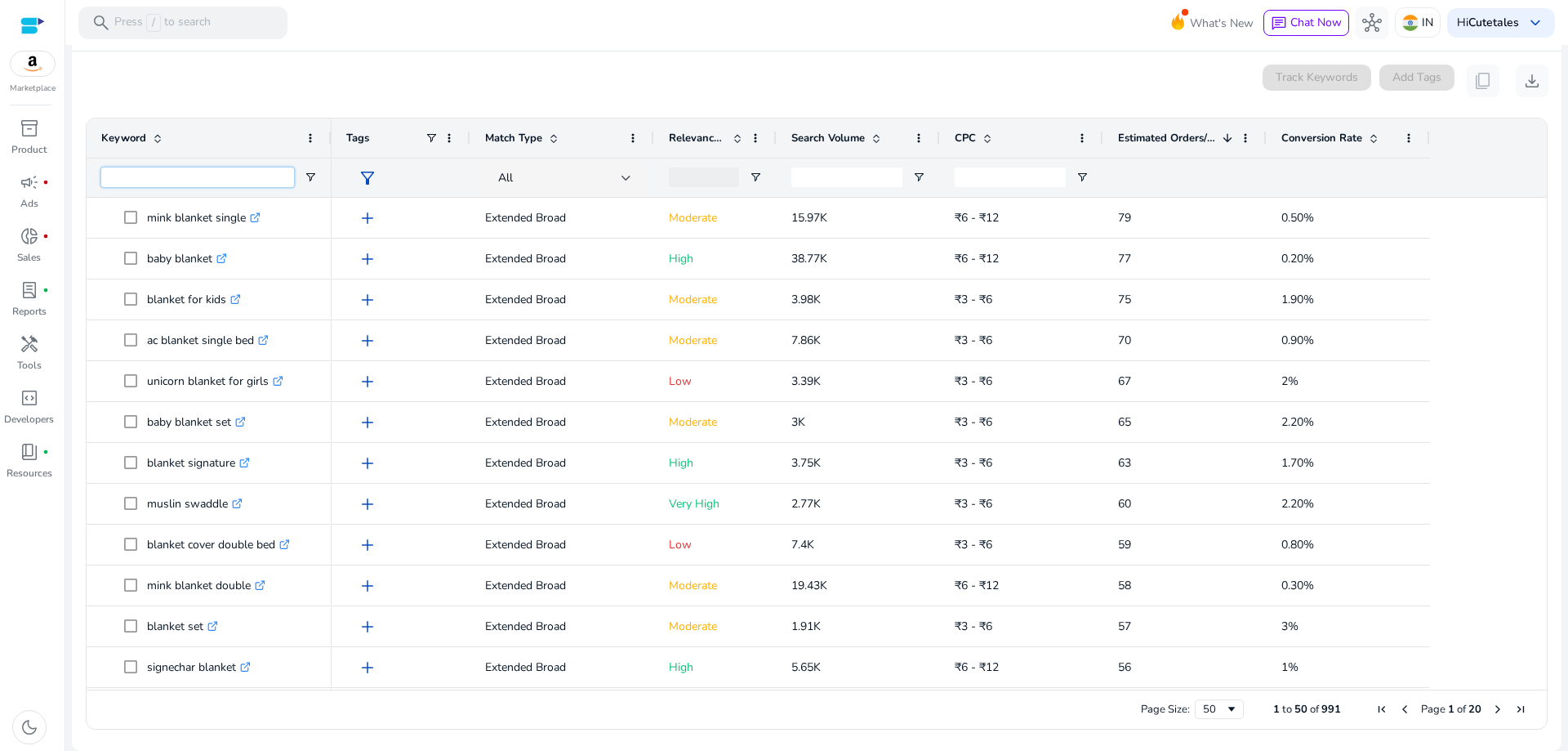
click at [219, 181] on input "Keyword Filter Input" at bounding box center [198, 177] width 193 height 20
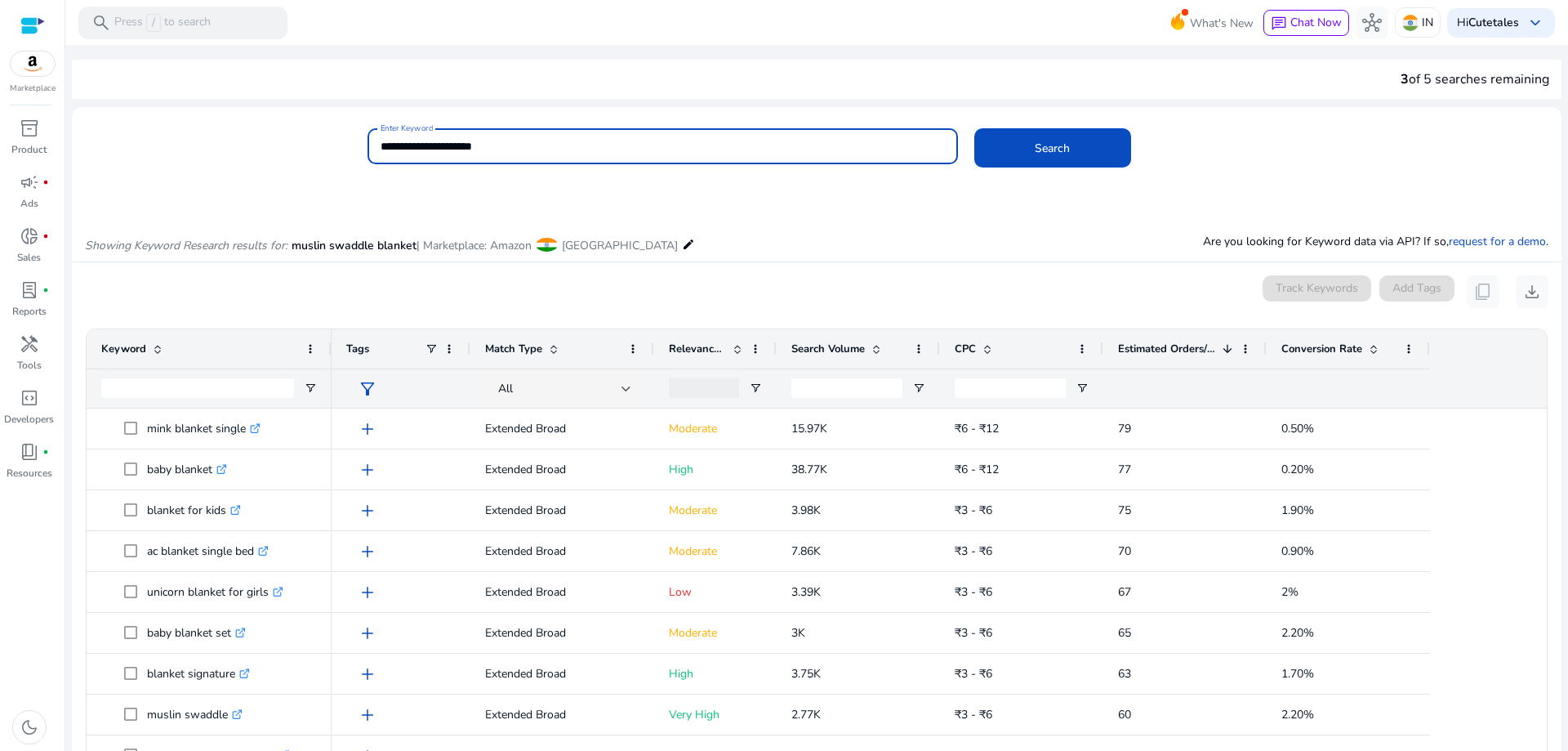
click at [380, 146] on input "**********" at bounding box center [662, 147] width 564 height 18
type input "**********"
click at [1040, 150] on span "Search" at bounding box center [1053, 148] width 35 height 17
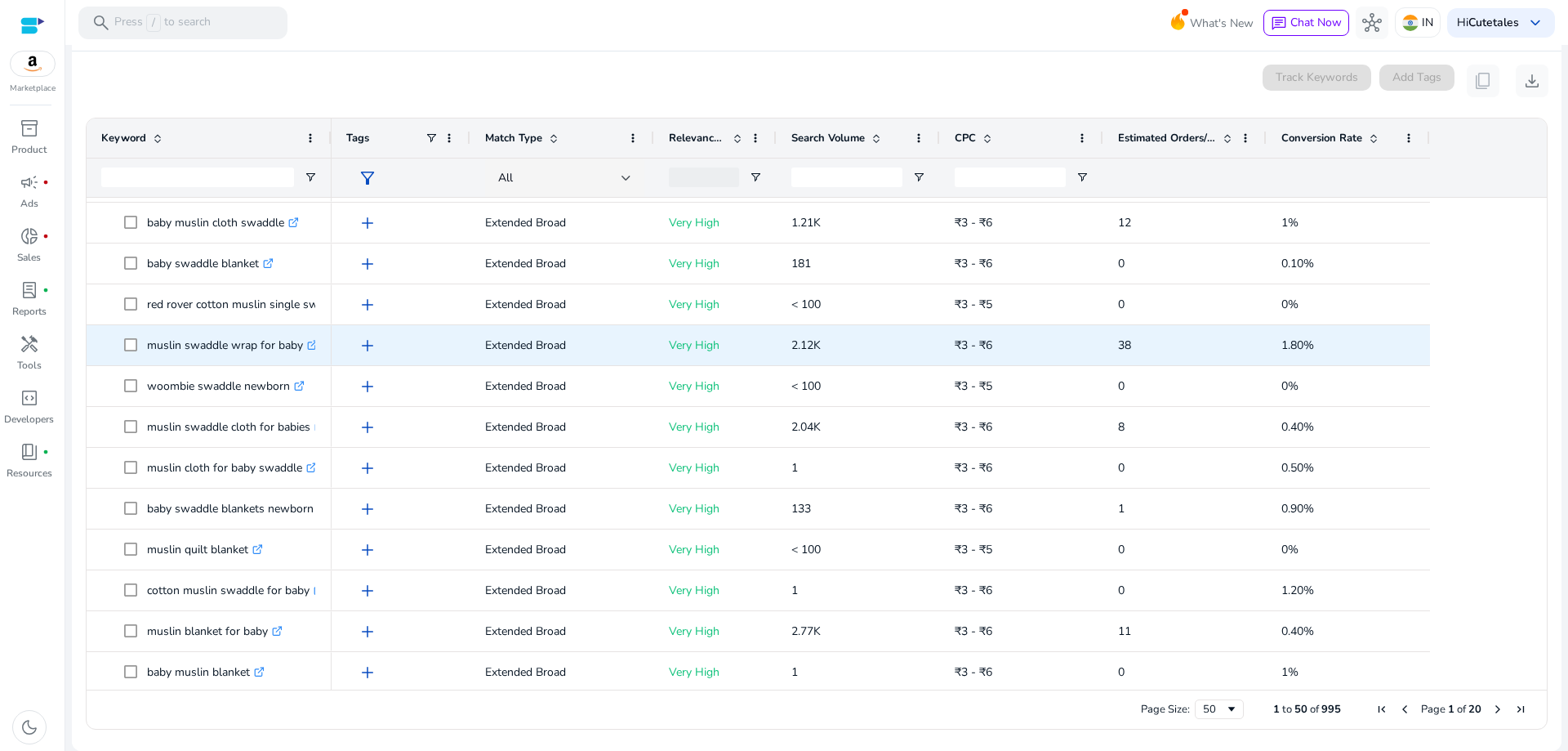
scroll to position [409, 0]
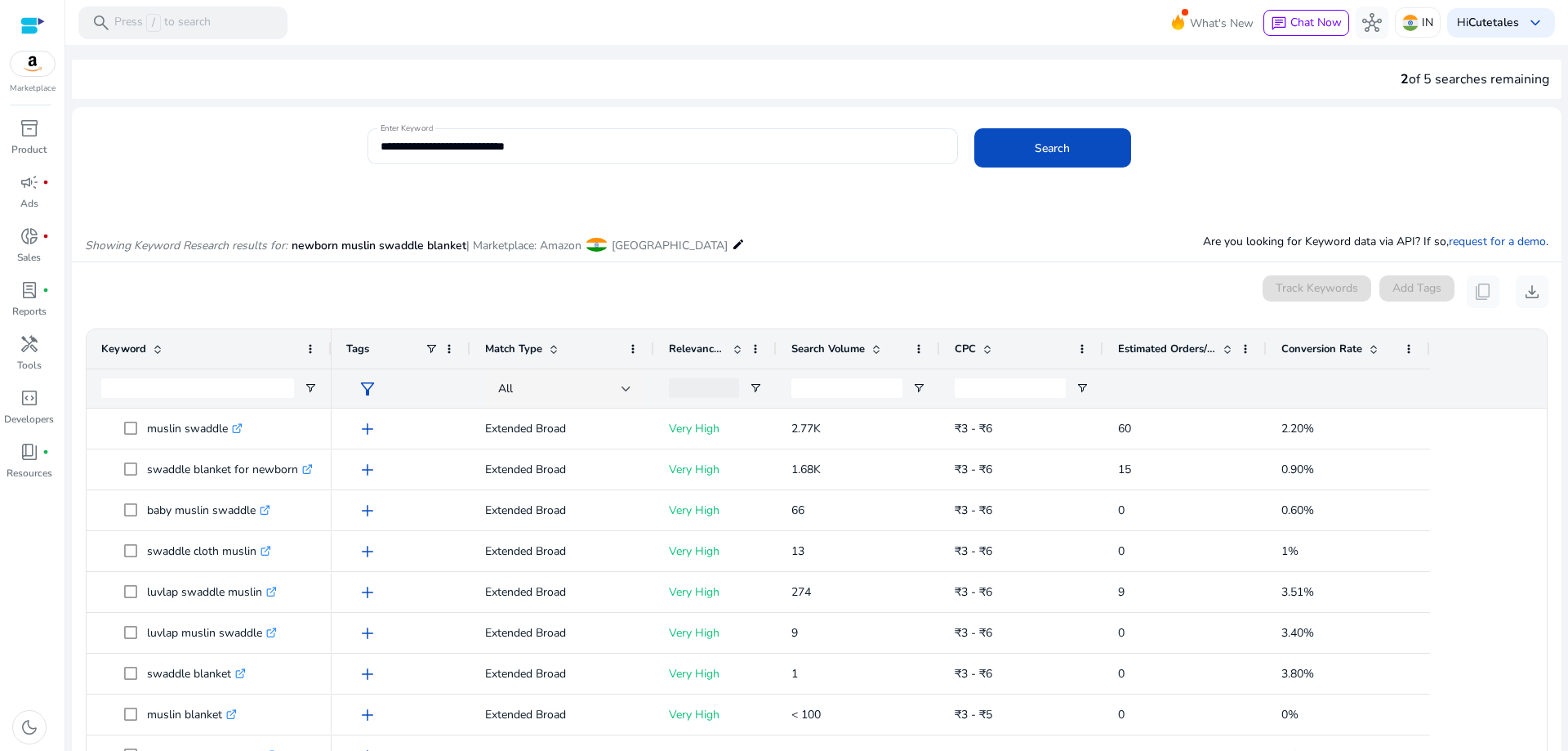
click at [444, 82] on div "2 of 5 searches remaining" at bounding box center [816, 79] width 1490 height 39
click at [37, 68] on img at bounding box center [32, 63] width 44 height 24
click at [33, 61] on img at bounding box center [32, 63] width 44 height 24
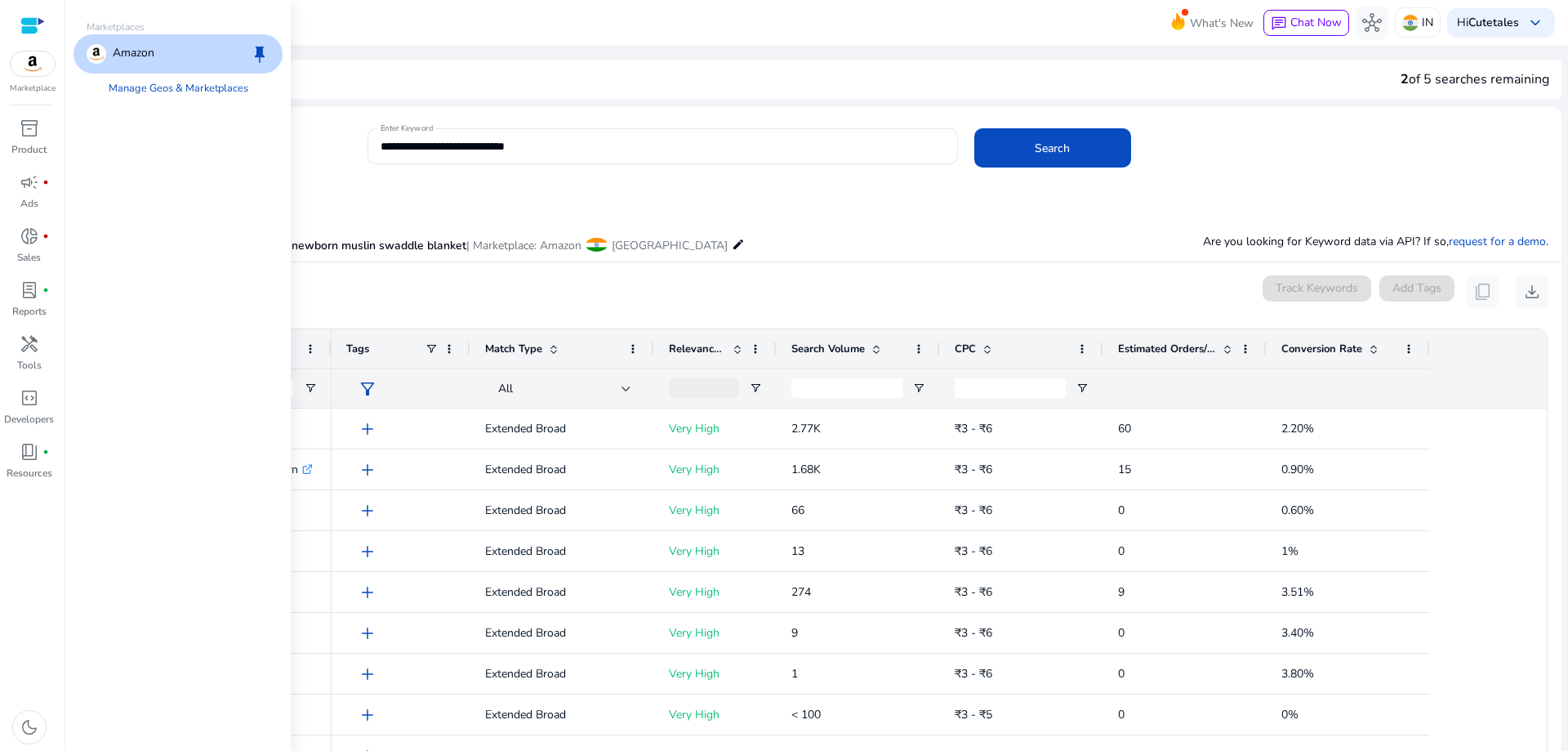
click at [136, 64] on div "Amazon keep" at bounding box center [177, 53] width 209 height 39
